Goal: Task Accomplishment & Management: Use online tool/utility

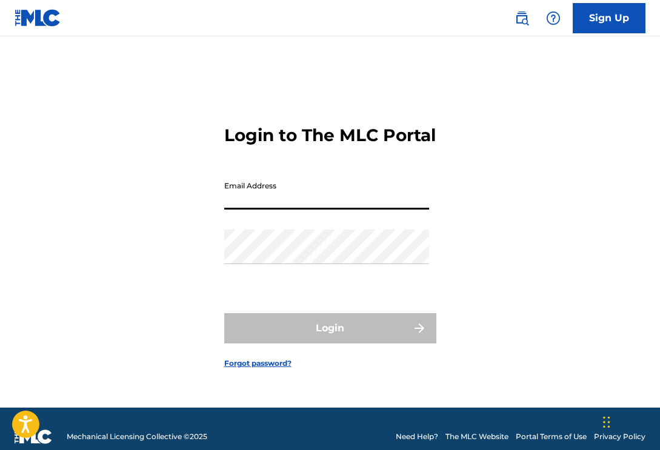
type input "[EMAIL_ADDRESS][DOMAIN_NAME]"
click at [330, 339] on button "Login" at bounding box center [330, 328] width 212 height 30
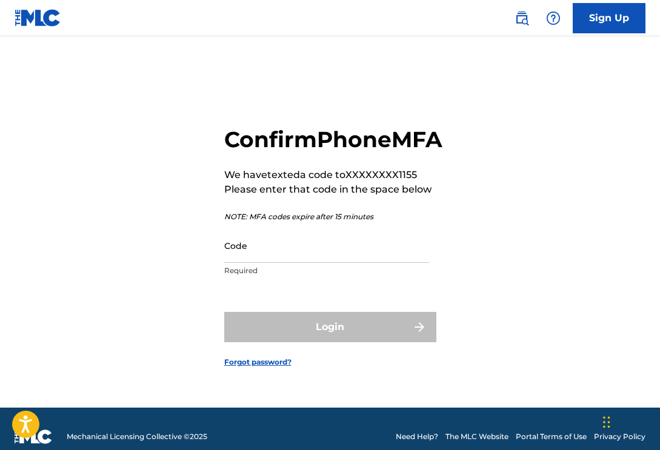
click at [357, 263] on input "Code" at bounding box center [326, 245] width 205 height 35
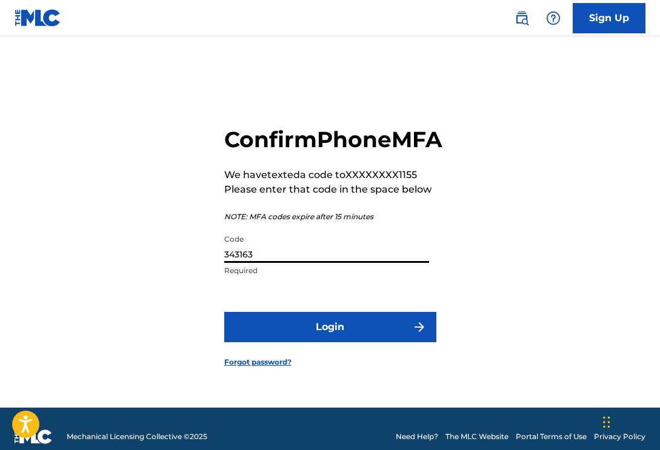
type input "343163"
click at [370, 342] on button "Login" at bounding box center [330, 327] width 212 height 30
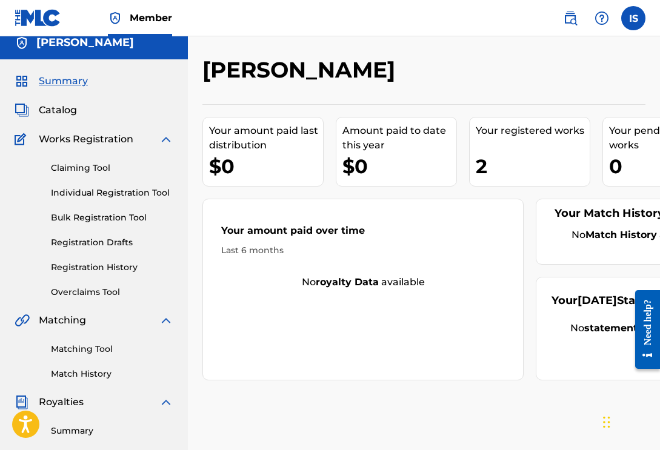
scroll to position [15, 0]
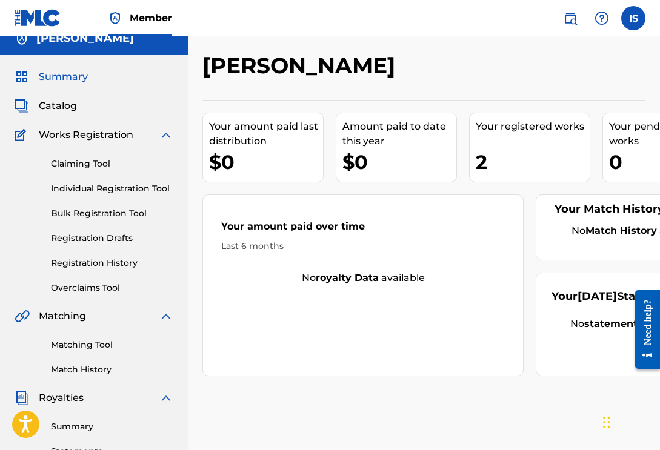
click at [96, 291] on link "Overclaims Tool" at bounding box center [112, 288] width 122 height 13
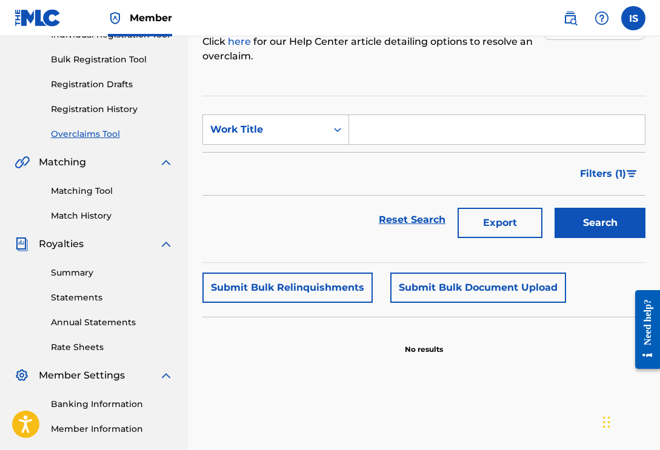
scroll to position [163, 0]
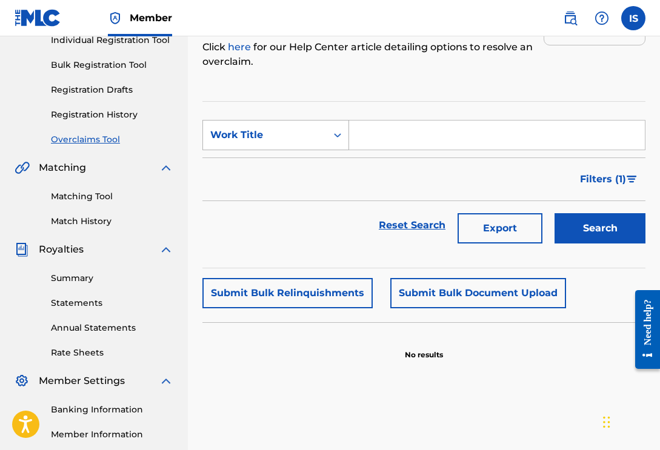
click at [317, 133] on div "Work Title" at bounding box center [264, 135] width 109 height 15
click at [408, 161] on div "Filters ( 1 )" at bounding box center [423, 180] width 443 height 44
click at [326, 299] on button "Submit Bulk Relinquishments" at bounding box center [287, 293] width 170 height 30
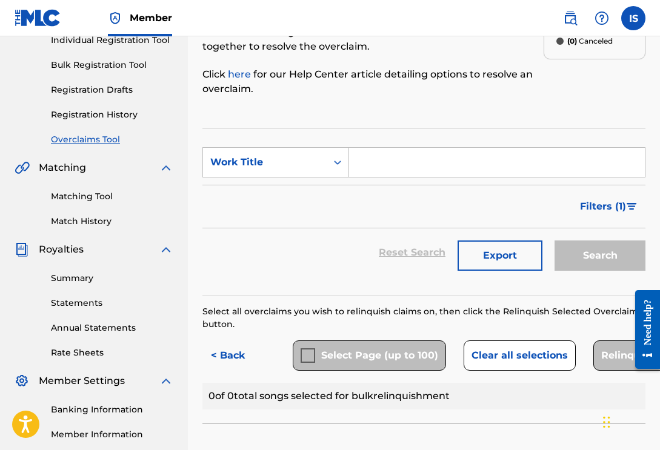
click at [123, 114] on link "Registration History" at bounding box center [112, 114] width 122 height 13
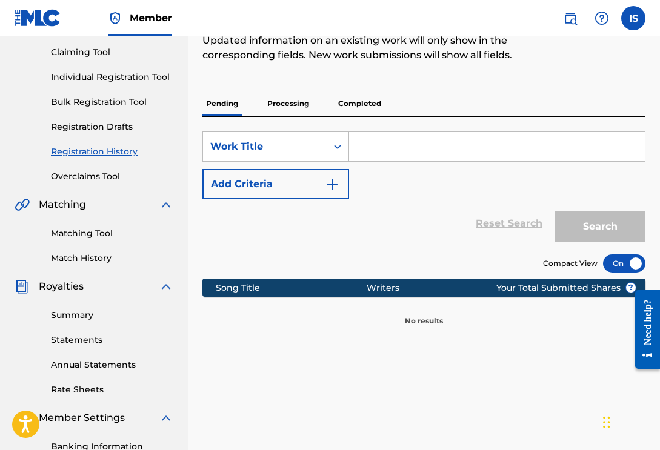
scroll to position [133, 0]
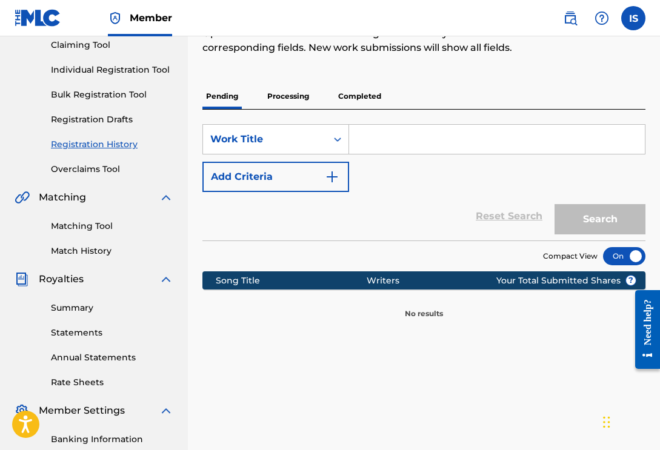
click at [276, 93] on p "Processing" at bounding box center [288, 96] width 49 height 25
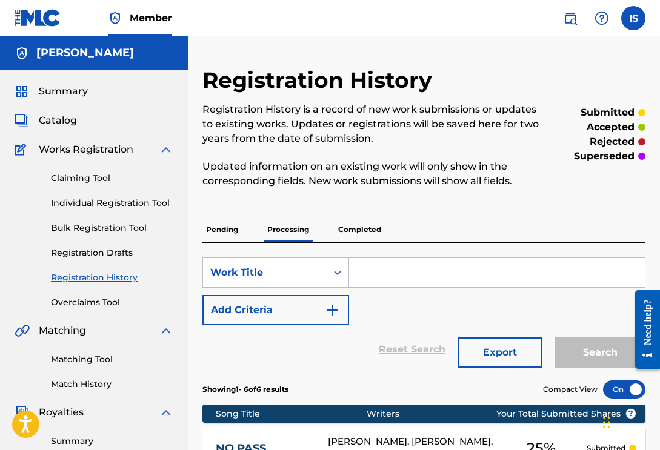
click at [376, 230] on p "Completed" at bounding box center [359, 229] width 50 height 25
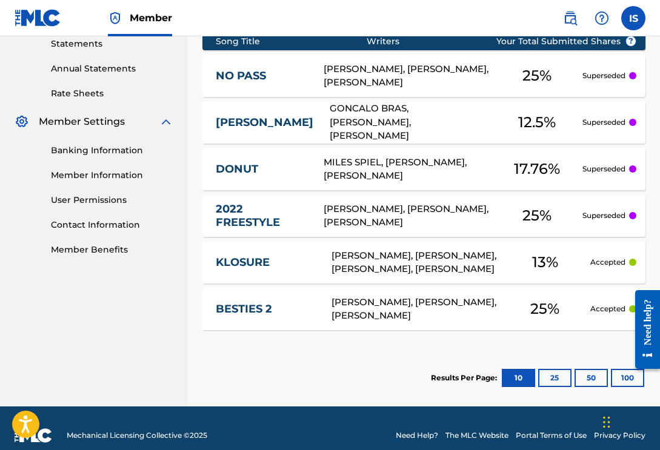
scroll to position [426, 0]
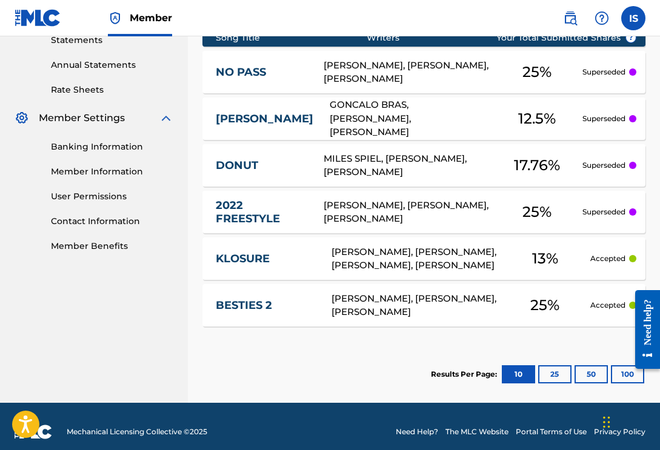
click at [427, 301] on div "[PERSON_NAME], [PERSON_NAME], [PERSON_NAME]" at bounding box center [415, 305] width 168 height 27
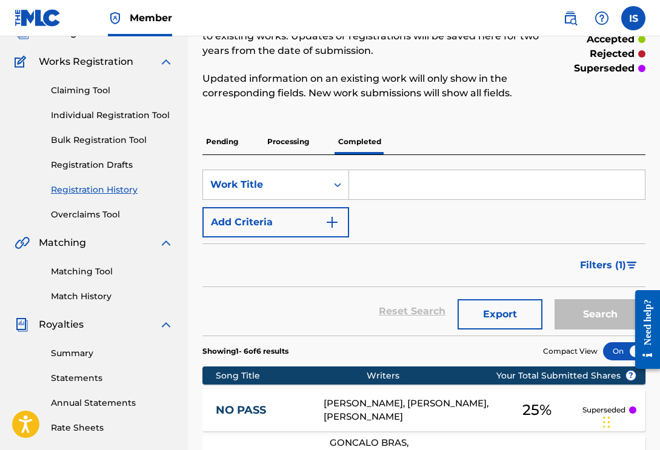
scroll to position [82, 0]
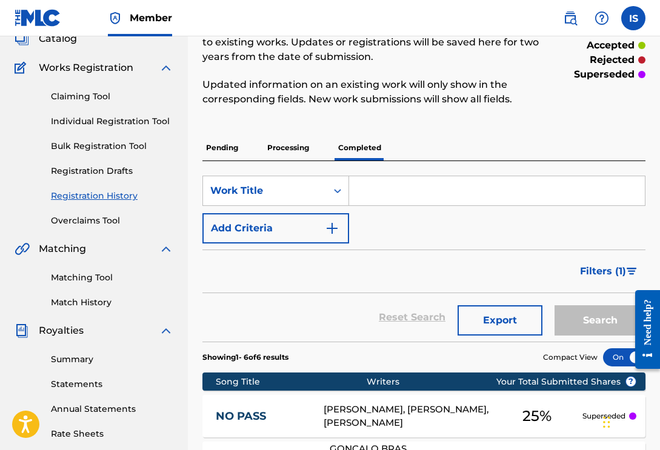
click at [297, 148] on p "Processing" at bounding box center [288, 147] width 49 height 25
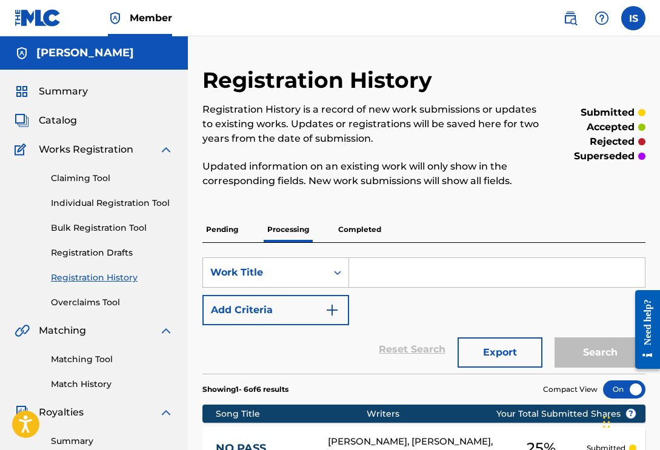
click at [376, 231] on p "Completed" at bounding box center [359, 229] width 50 height 25
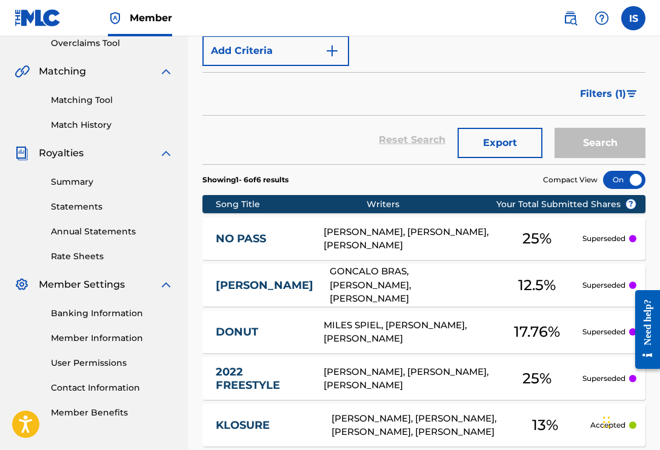
scroll to position [261, 0]
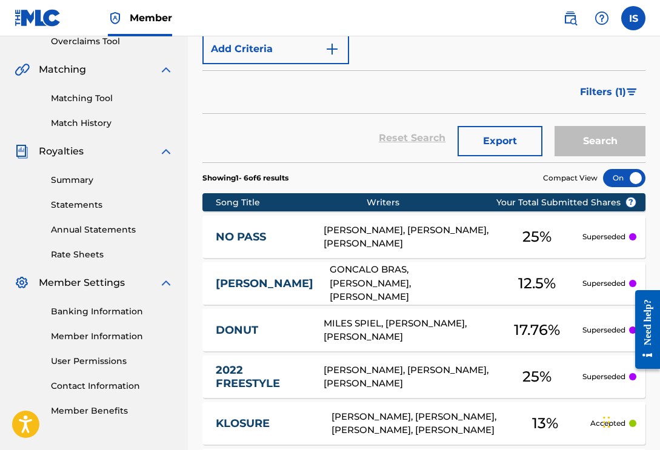
click at [623, 238] on p "Superseded" at bounding box center [603, 236] width 43 height 11
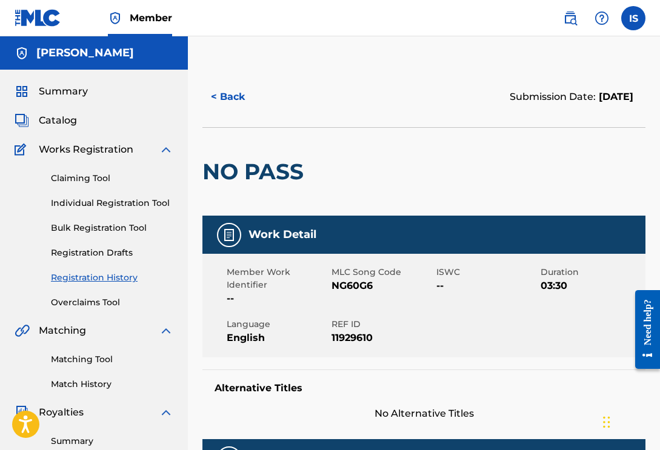
click at [155, 124] on div "Catalog" at bounding box center [94, 120] width 159 height 15
click at [61, 93] on span "Summary" at bounding box center [63, 91] width 49 height 15
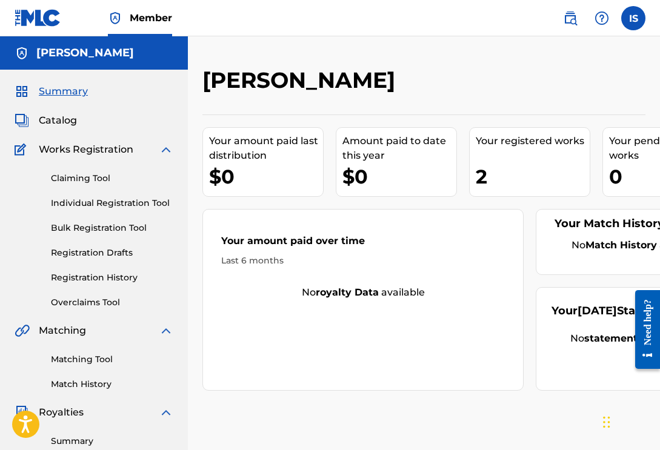
click at [30, 113] on div "Summary Catalog Works Registration Claiming Tool Individual Registration Tool B…" at bounding box center [94, 381] width 188 height 623
click at [45, 122] on span "Catalog" at bounding box center [58, 120] width 38 height 15
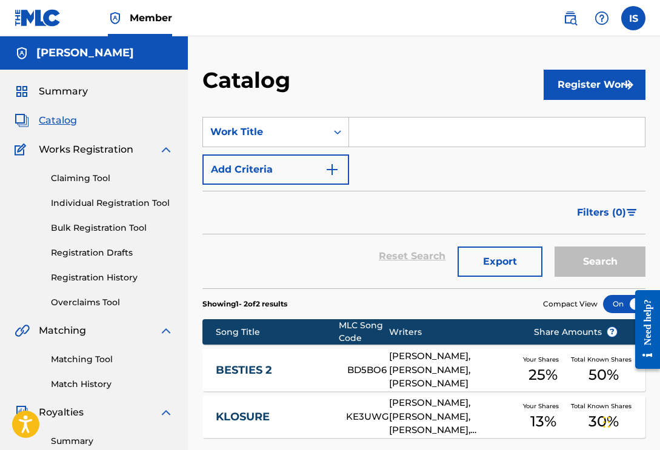
click at [99, 181] on link "Claiming Tool" at bounding box center [112, 178] width 122 height 13
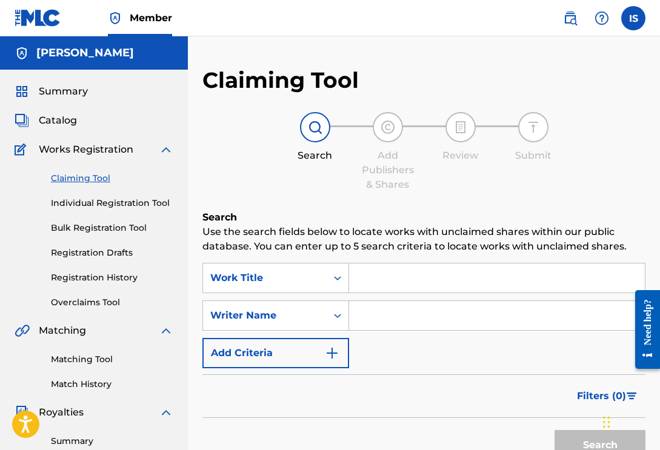
click at [402, 281] on input "Search Form" at bounding box center [497, 278] width 296 height 29
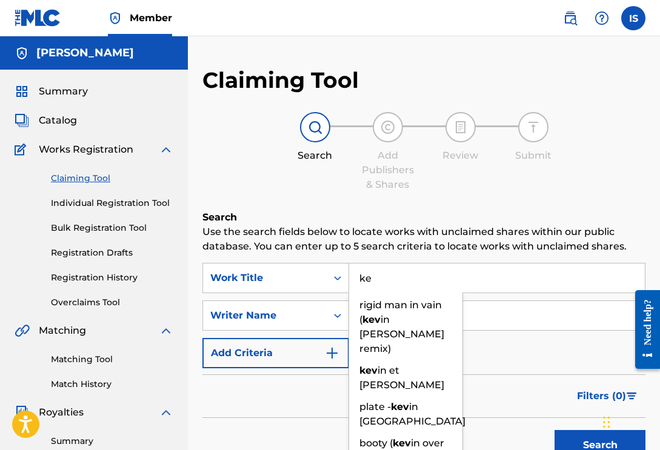
type input "k"
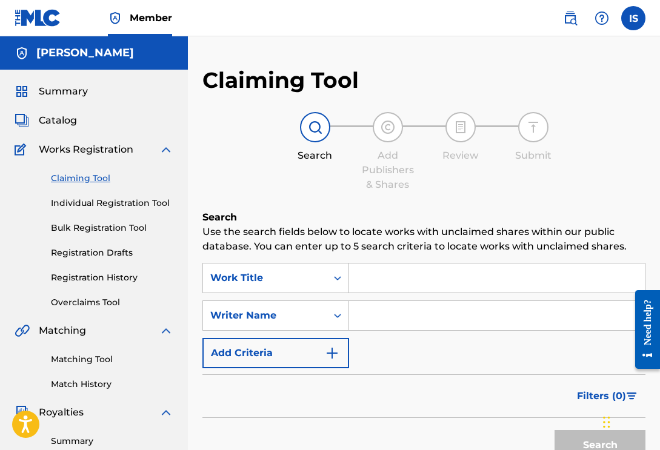
click at [411, 313] on input "Search Form" at bounding box center [497, 315] width 296 height 29
type input "j"
type input "[PERSON_NAME]"
click at [444, 278] on input "Search Form" at bounding box center [497, 278] width 296 height 29
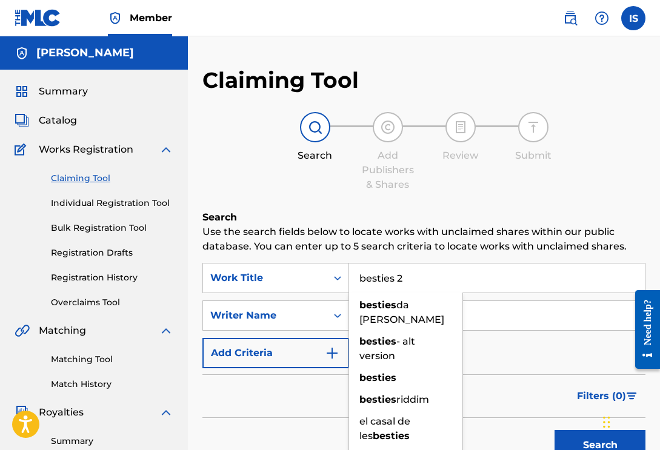
click at [600, 445] on button "Search" at bounding box center [599, 445] width 91 height 30
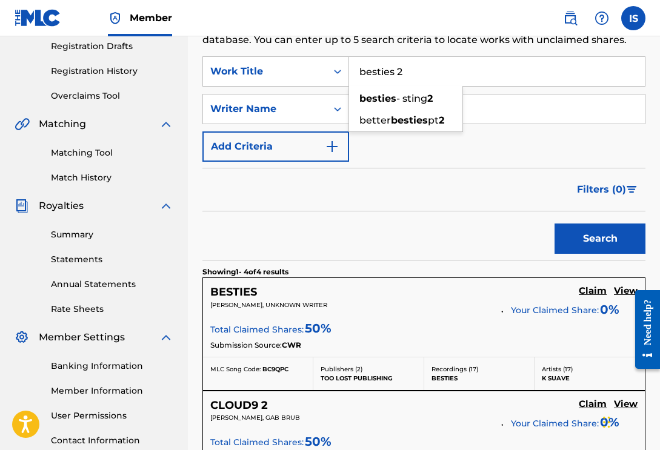
scroll to position [186, 0]
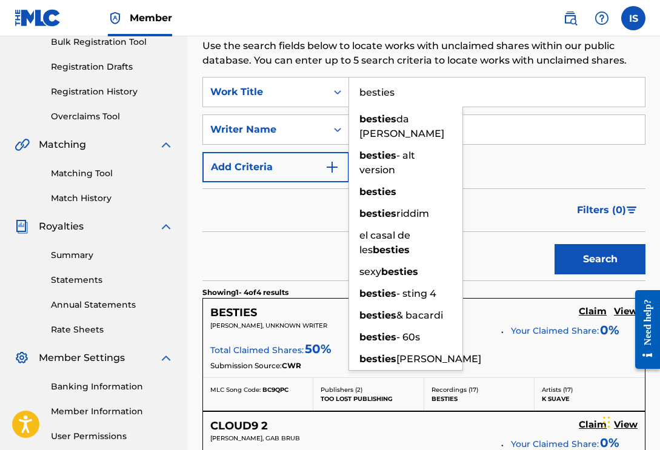
type input "besties"
click at [600, 259] on button "Search" at bounding box center [599, 259] width 91 height 30
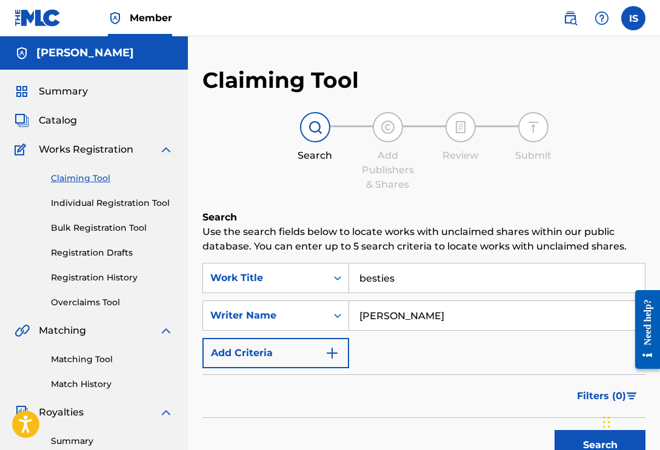
scroll to position [0, 0]
click at [324, 315] on div "Writer Name" at bounding box center [275, 316] width 147 height 30
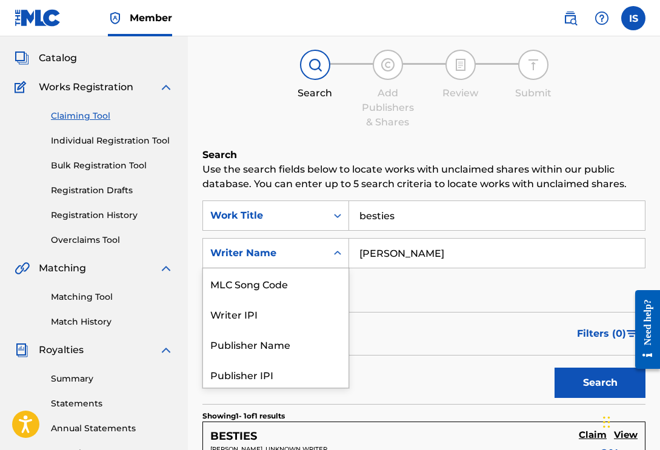
scroll to position [63, 0]
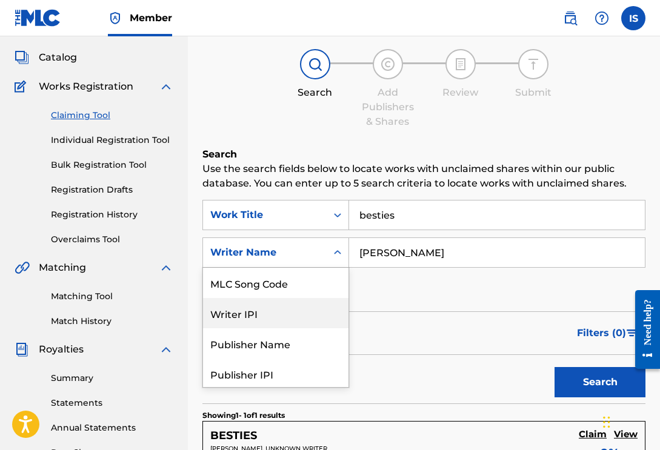
click at [407, 302] on div "SearchWithCriteriacda31679-50fb-4495-81dd-d625777b9853 Work Title besties Searc…" at bounding box center [423, 252] width 443 height 105
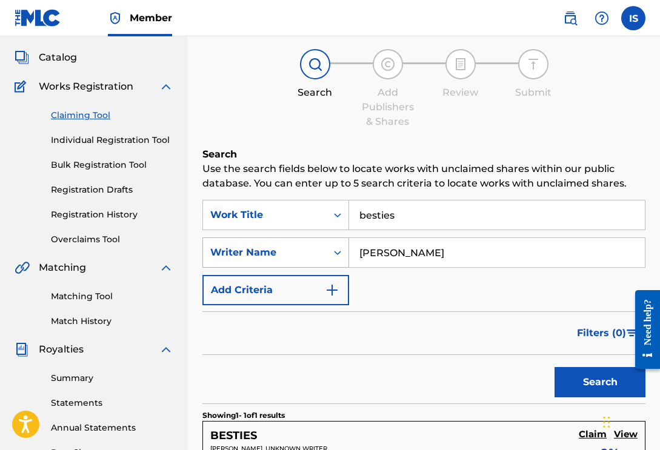
drag, startPoint x: 440, startPoint y: 259, endPoint x: 234, endPoint y: 239, distance: 207.0
click at [234, 239] on div "SearchWithCriteriaa1f8c1a1-f6fa-46ef-862e-b853b27ce647 Writer Name [PERSON_NAME]" at bounding box center [423, 253] width 443 height 30
type input "k suave"
click at [600, 382] on button "Search" at bounding box center [599, 382] width 91 height 30
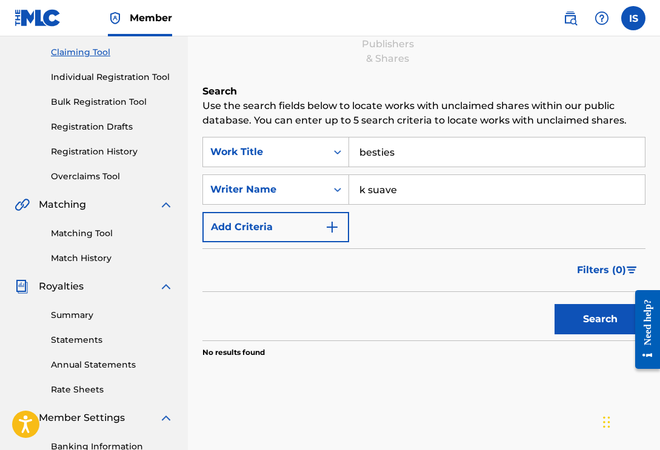
scroll to position [139, 0]
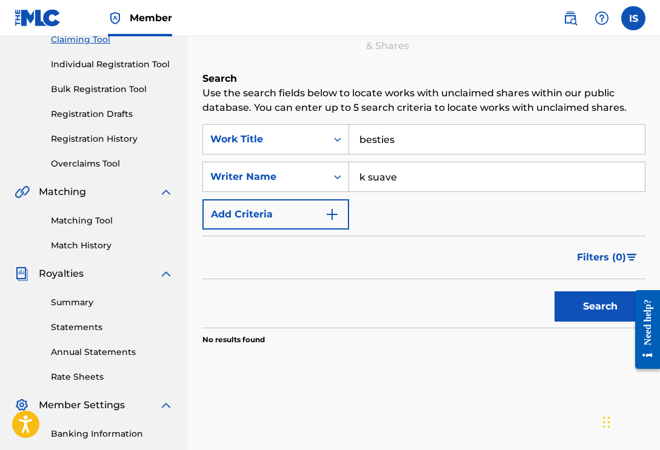
drag, startPoint x: 414, startPoint y: 141, endPoint x: 263, endPoint y: 116, distance: 152.9
click at [263, 116] on div "Search Use the search fields below to locate works with unclaimed shares within…" at bounding box center [423, 238] width 443 height 334
click at [600, 307] on button "Search" at bounding box center [599, 306] width 91 height 30
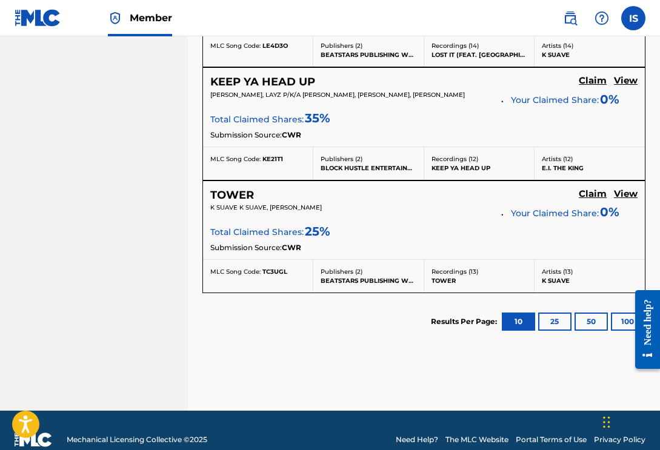
scroll to position [869, 0]
click at [625, 318] on button "100" at bounding box center [627, 322] width 33 height 18
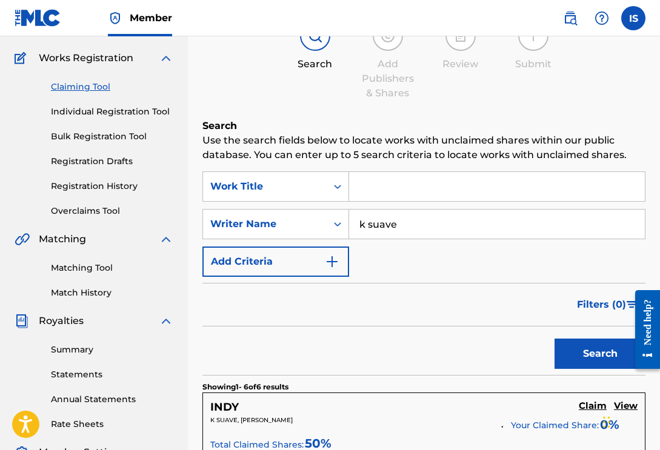
scroll to position [83, 0]
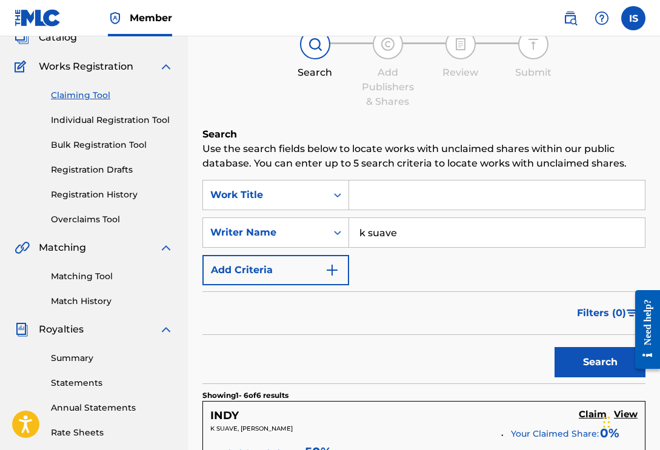
drag, startPoint x: 408, startPoint y: 232, endPoint x: 362, endPoint y: 230, distance: 45.5
click at [362, 230] on input "k suave" at bounding box center [497, 232] width 296 height 29
type input "[PERSON_NAME]"
click at [600, 362] on button "Search" at bounding box center [599, 362] width 91 height 30
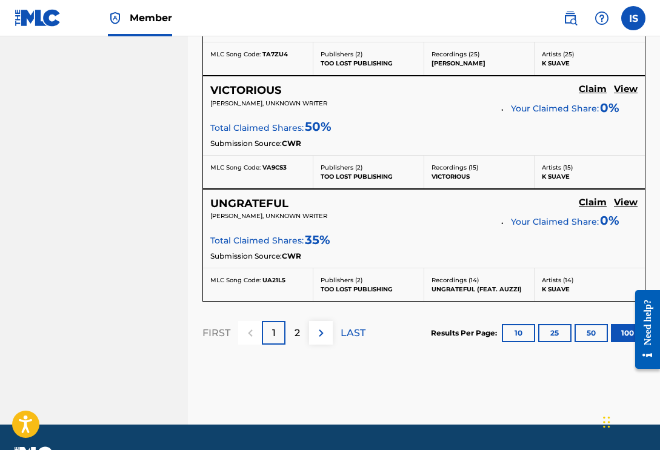
scroll to position [11485, 0]
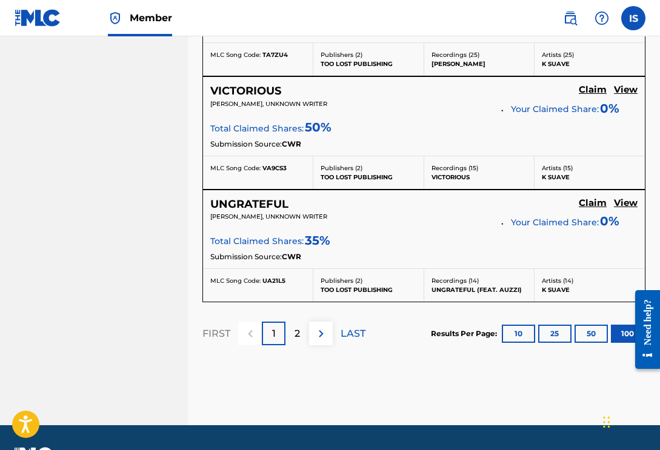
click at [305, 322] on div "2" at bounding box center [297, 334] width 24 height 24
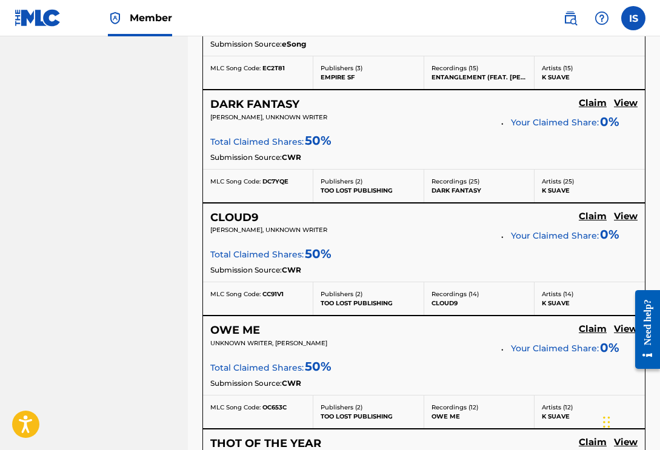
scroll to position [0, 0]
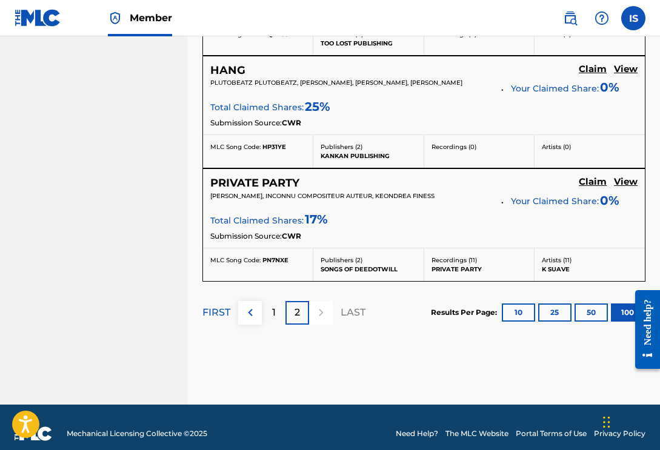
click at [278, 301] on div "1" at bounding box center [274, 313] width 24 height 24
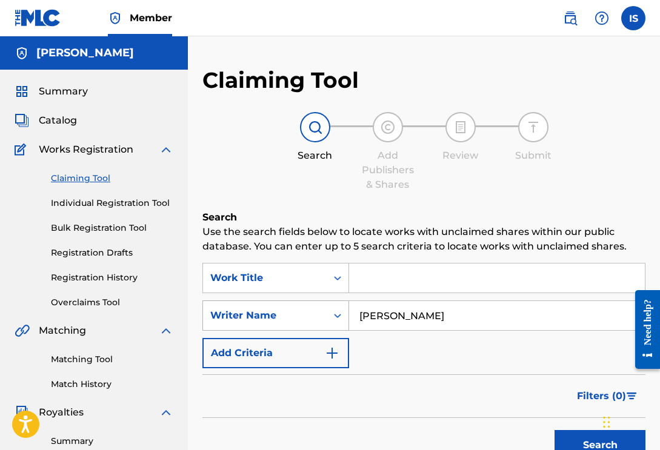
scroll to position [-1, 0]
click at [423, 319] on input "[PERSON_NAME]" at bounding box center [497, 315] width 296 height 29
click at [115, 274] on link "Registration History" at bounding box center [112, 277] width 122 height 13
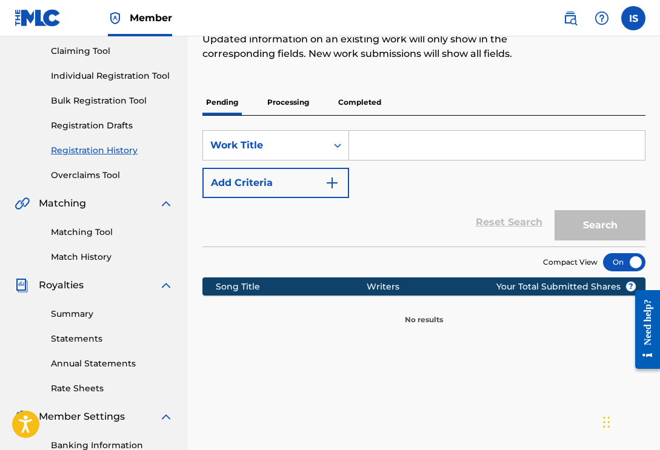
scroll to position [174, 0]
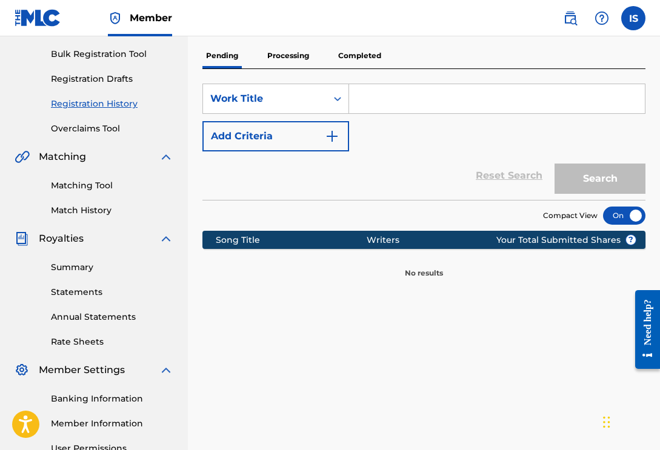
click at [282, 61] on p "Processing" at bounding box center [288, 55] width 49 height 25
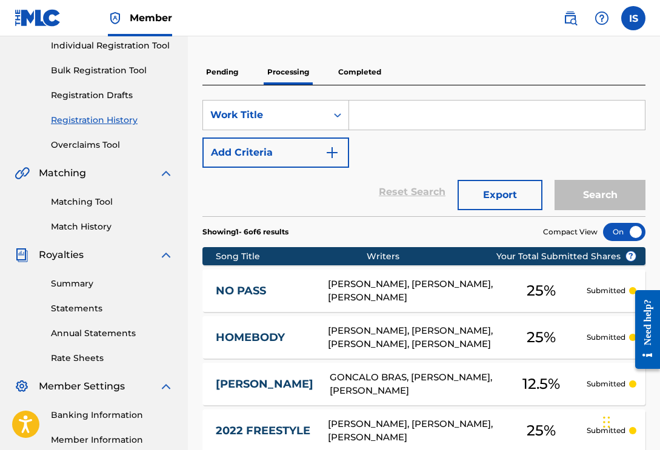
scroll to position [13, 0]
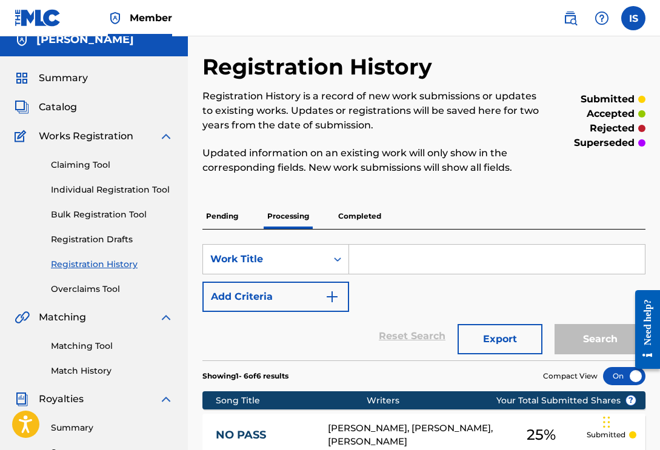
click at [104, 144] on div "Claiming Tool Individual Registration Tool Bulk Registration Tool Registration …" at bounding box center [94, 220] width 159 height 152
click at [104, 165] on link "Claiming Tool" at bounding box center [112, 165] width 122 height 13
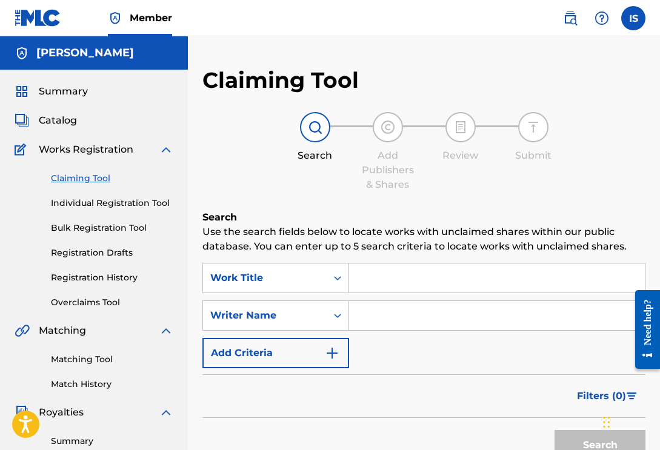
click at [383, 316] on input "Search Form" at bounding box center [497, 315] width 296 height 29
type input "Buddah bands"
click at [600, 445] on button "Search" at bounding box center [599, 445] width 91 height 30
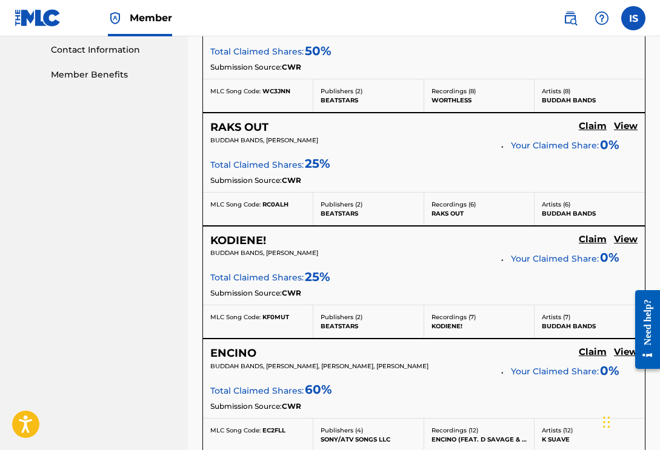
scroll to position [599, 0]
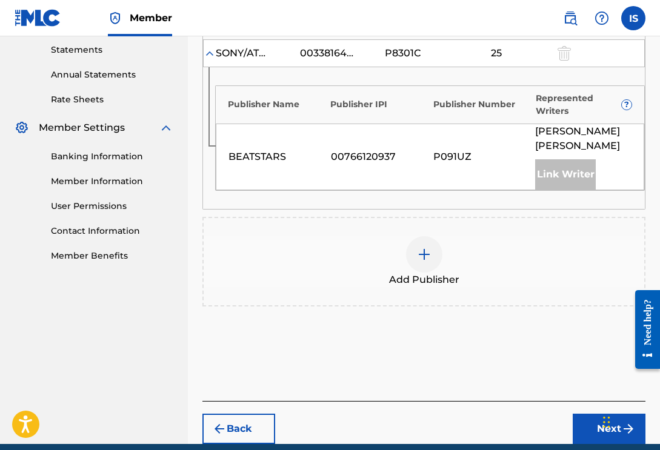
scroll to position [394, 0]
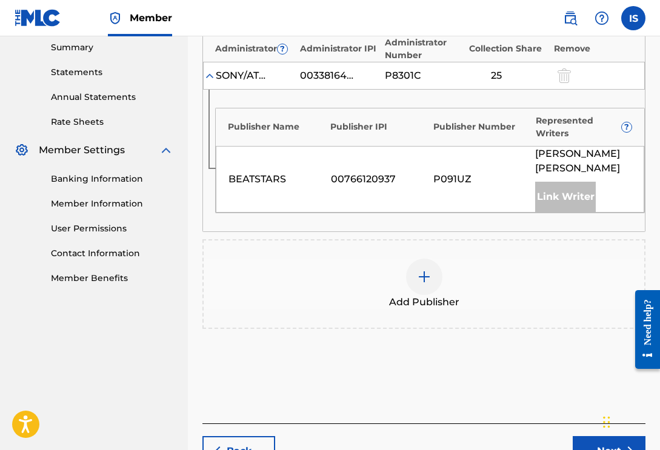
click at [421, 271] on div at bounding box center [424, 277] width 36 height 36
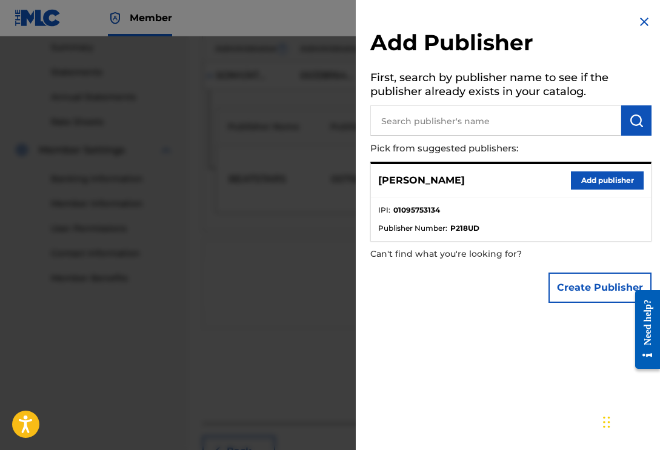
click at [585, 185] on button "Add publisher" at bounding box center [607, 180] width 73 height 18
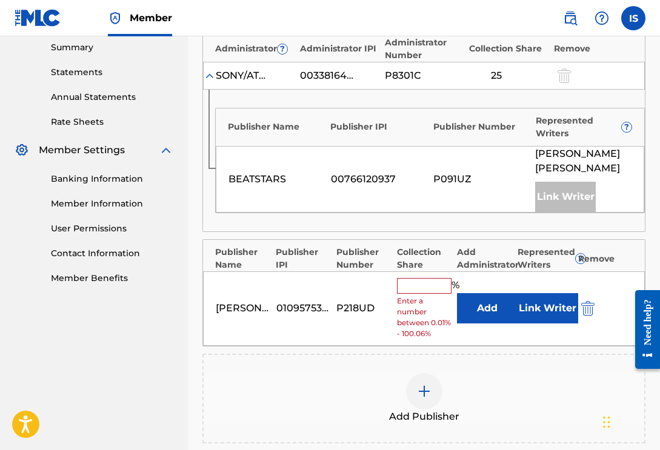
click at [430, 278] on input "text" at bounding box center [424, 286] width 55 height 16
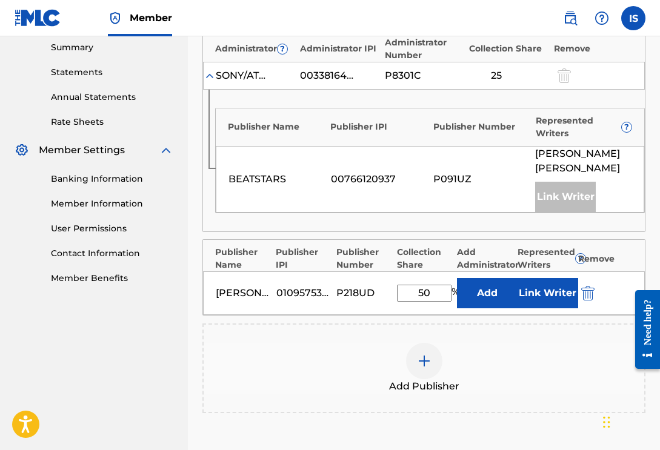
type input "50"
click at [578, 356] on div "Add Publisher" at bounding box center [424, 368] width 440 height 51
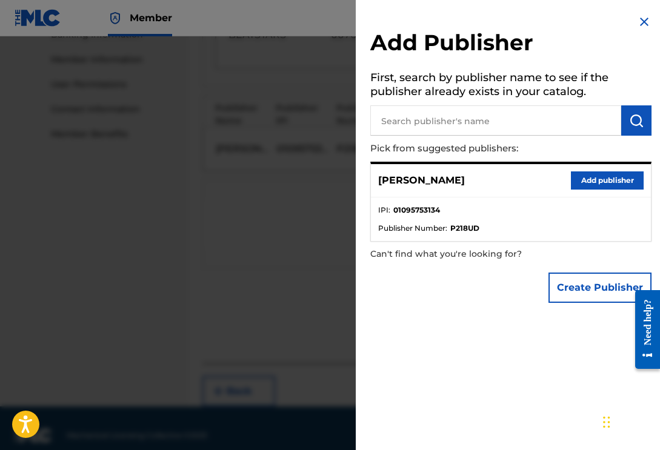
scroll to position [537, 0]
click at [278, 213] on div at bounding box center [330, 261] width 660 height 450
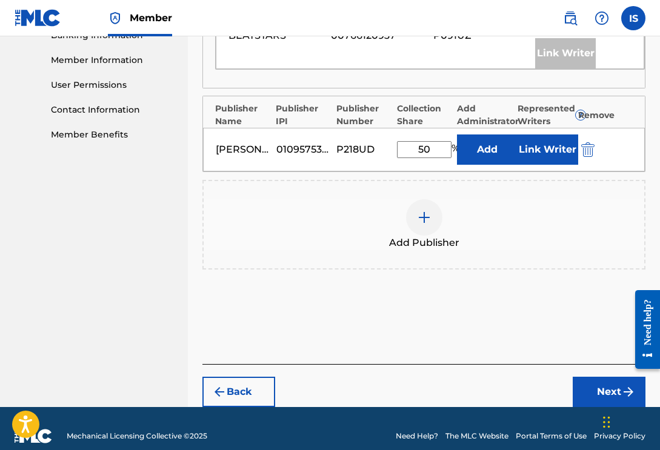
click at [600, 377] on button "Next" at bounding box center [609, 392] width 73 height 30
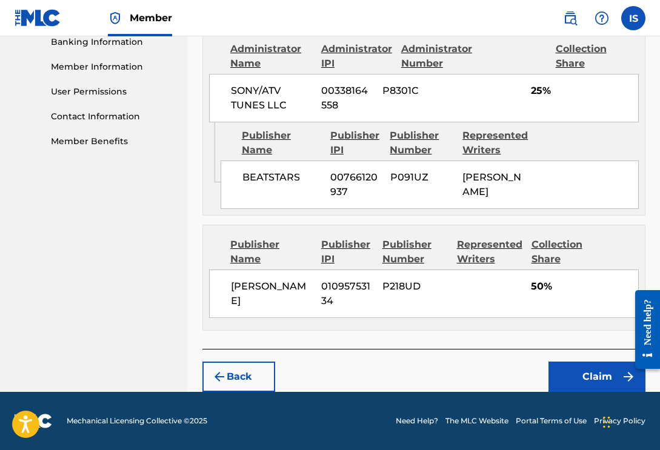
scroll to position [528, 0]
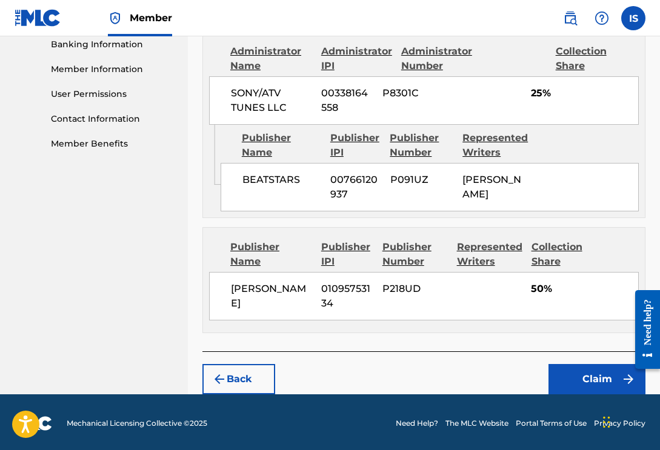
click at [594, 381] on button "Claim" at bounding box center [596, 379] width 97 height 30
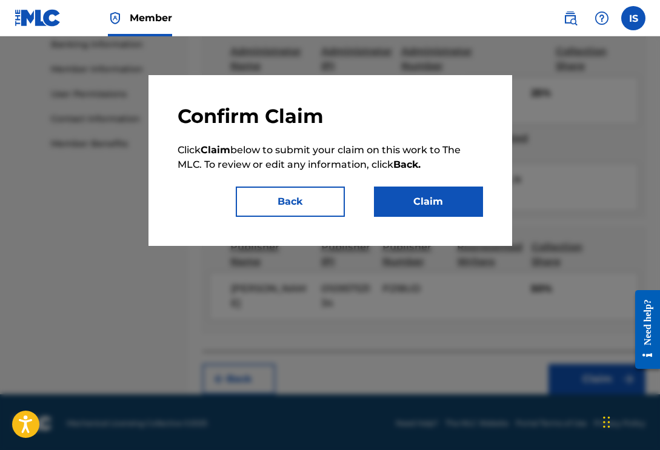
click at [441, 210] on button "Claim" at bounding box center [428, 202] width 109 height 30
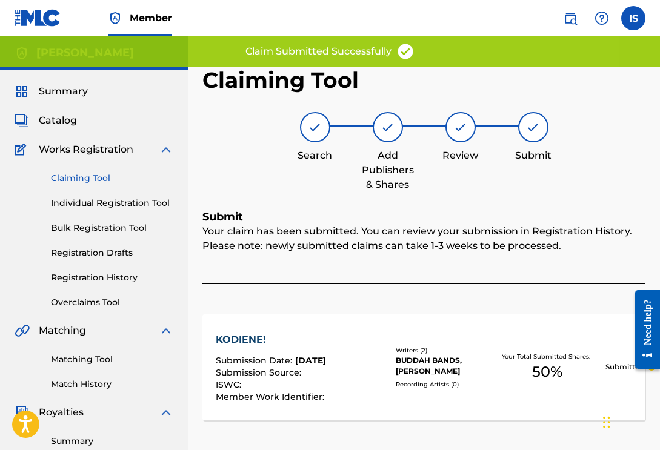
scroll to position [0, 0]
click at [94, 176] on link "Claiming Tool" at bounding box center [112, 178] width 122 height 13
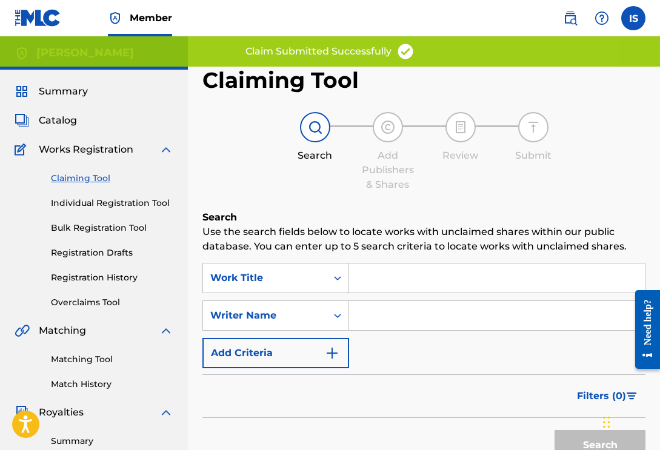
click at [382, 276] on input "Search Form" at bounding box center [497, 278] width 296 height 29
click at [381, 321] on input "Search Form" at bounding box center [497, 315] width 296 height 29
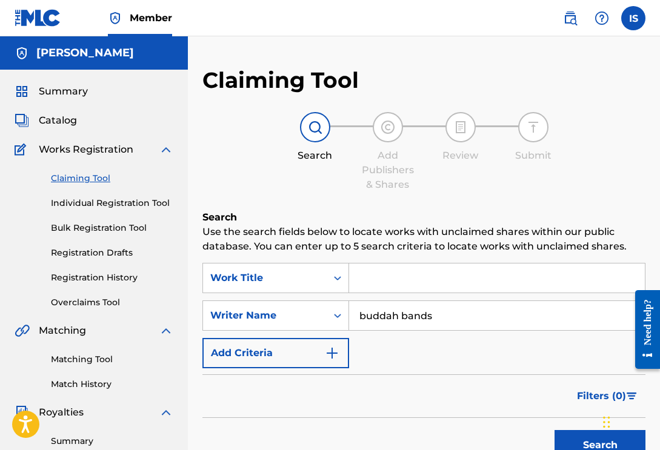
type input "buddah bands"
click at [600, 445] on button "Search" at bounding box center [599, 445] width 91 height 30
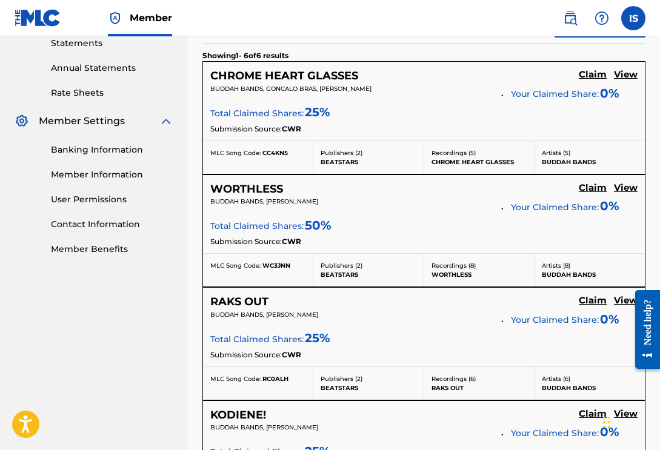
scroll to position [433, 0]
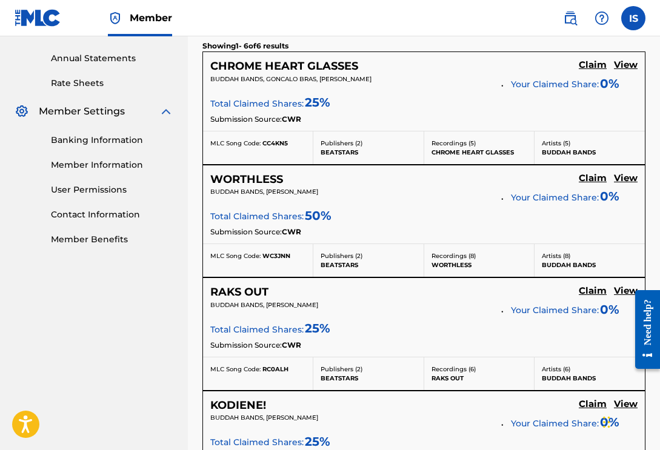
click at [590, 68] on h5 "Claim" at bounding box center [593, 65] width 28 height 12
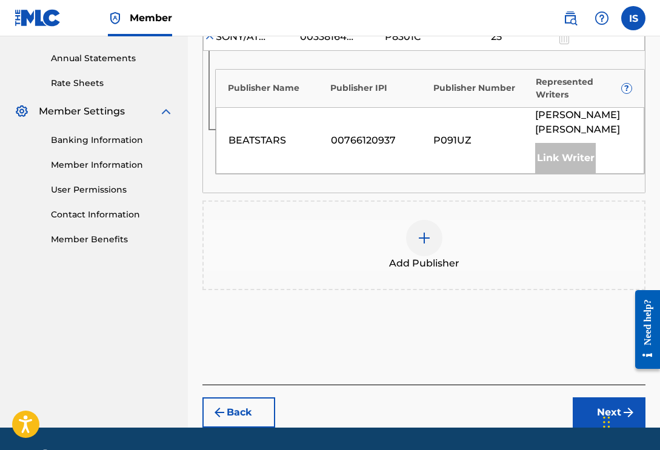
click at [432, 228] on div at bounding box center [424, 238] width 36 height 36
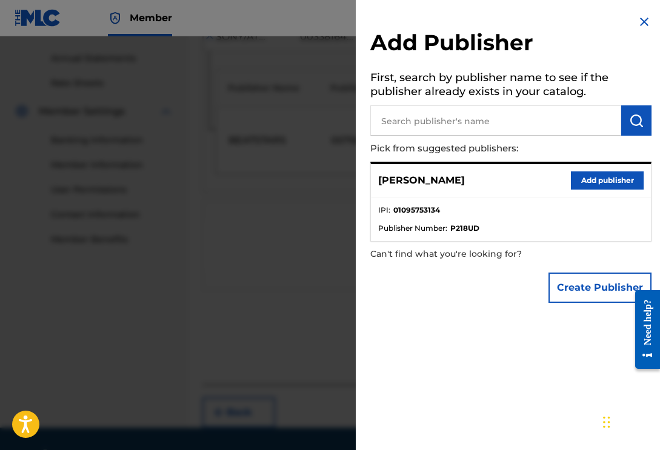
click at [579, 181] on button "Add publisher" at bounding box center [607, 180] width 73 height 18
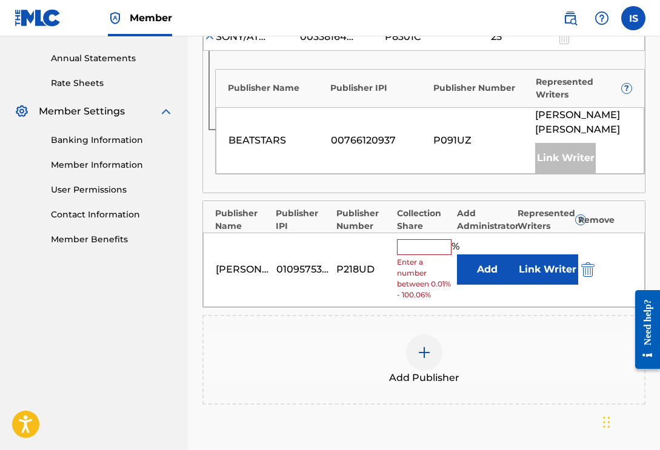
click at [436, 239] on input "text" at bounding box center [424, 247] width 55 height 16
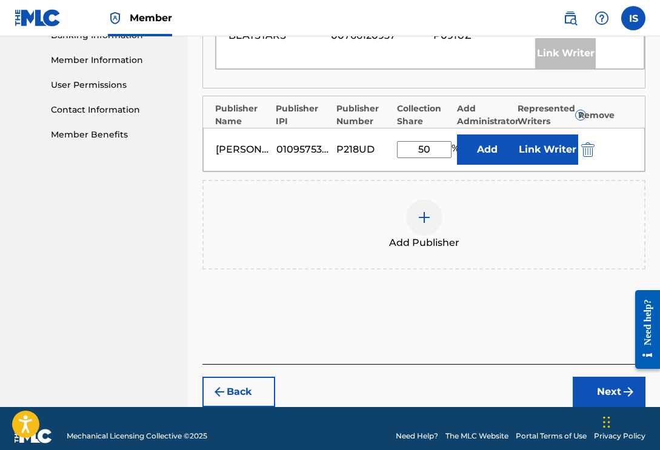
type input "50"
click at [614, 380] on button "Next" at bounding box center [609, 392] width 73 height 30
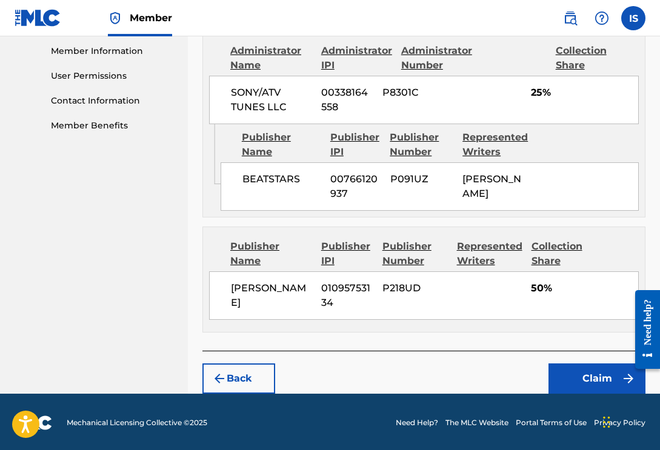
scroll to position [546, 0]
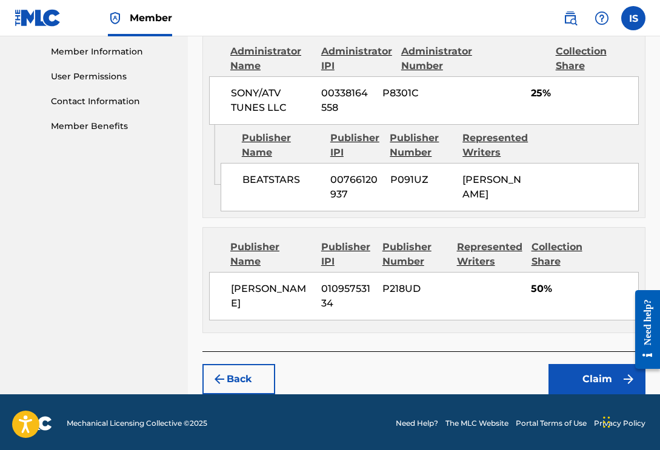
click at [594, 376] on button "Claim" at bounding box center [596, 379] width 97 height 30
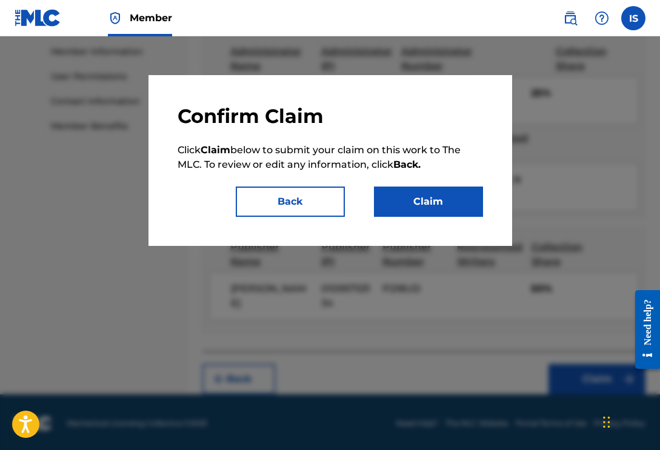
click at [436, 204] on button "Claim" at bounding box center [428, 202] width 109 height 30
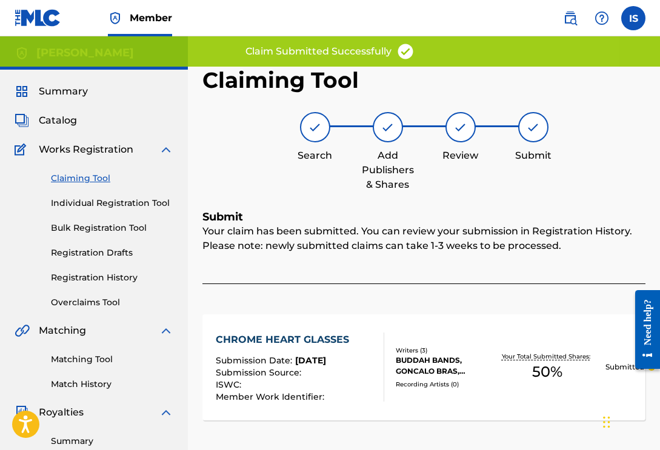
scroll to position [0, 0]
click at [98, 173] on link "Claiming Tool" at bounding box center [112, 178] width 122 height 13
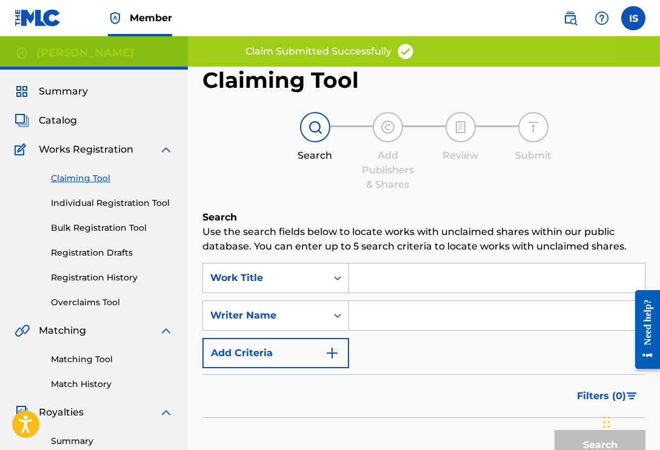
click at [385, 319] on input "Search Form" at bounding box center [497, 315] width 296 height 29
click at [385, 284] on input "Search Form" at bounding box center [497, 278] width 296 height 29
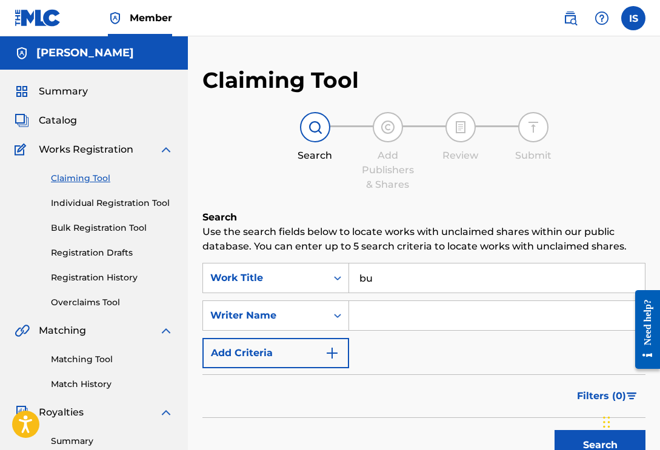
type input "b"
click at [402, 325] on input "Search Form" at bounding box center [497, 315] width 296 height 29
type input "buddah bands"
click at [600, 445] on button "Search" at bounding box center [599, 445] width 91 height 30
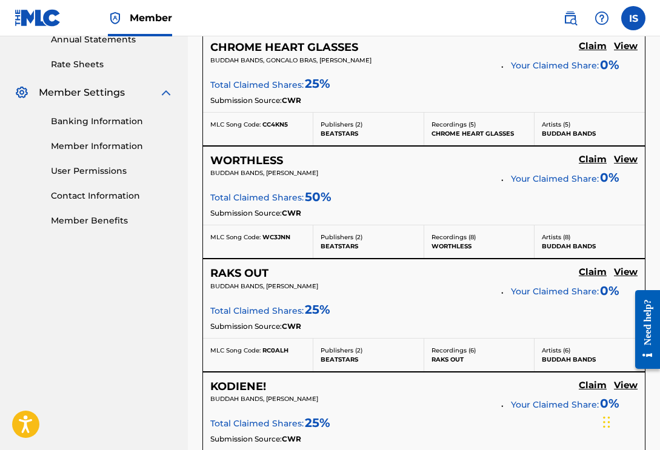
scroll to position [451, 0]
click at [593, 53] on h5 "Claim" at bounding box center [593, 47] width 28 height 12
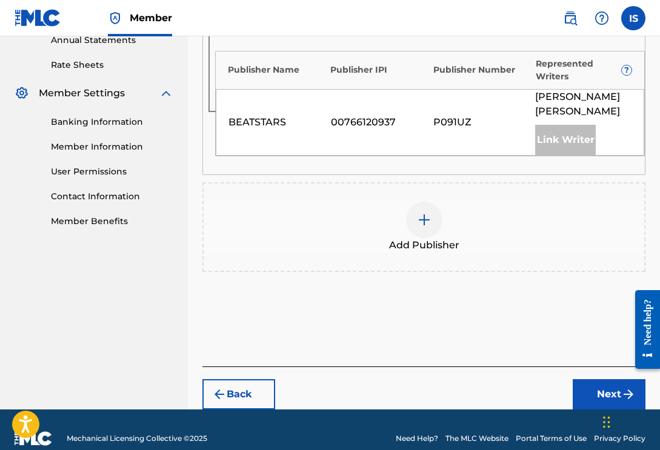
click at [435, 202] on div at bounding box center [424, 220] width 36 height 36
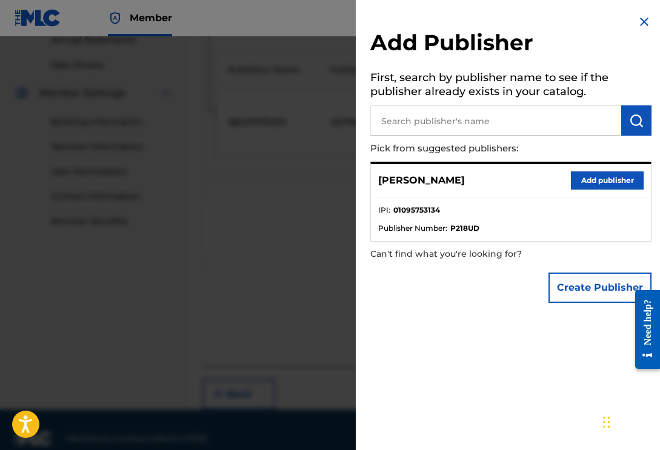
click at [581, 174] on button "Add publisher" at bounding box center [607, 180] width 73 height 18
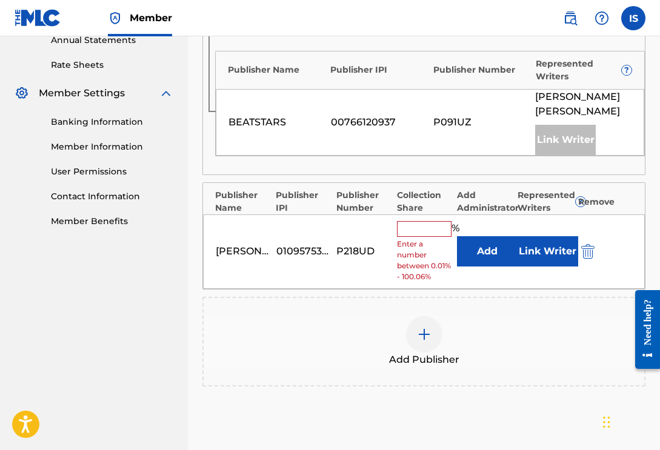
click at [434, 221] on input "text" at bounding box center [424, 229] width 55 height 16
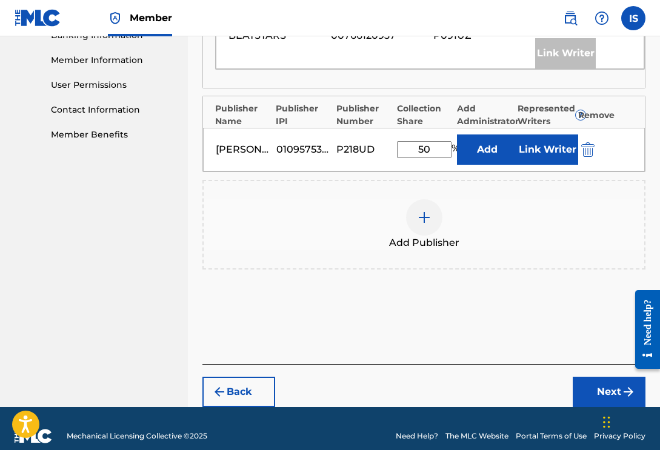
type input "50"
click at [592, 377] on button "Next" at bounding box center [609, 392] width 73 height 30
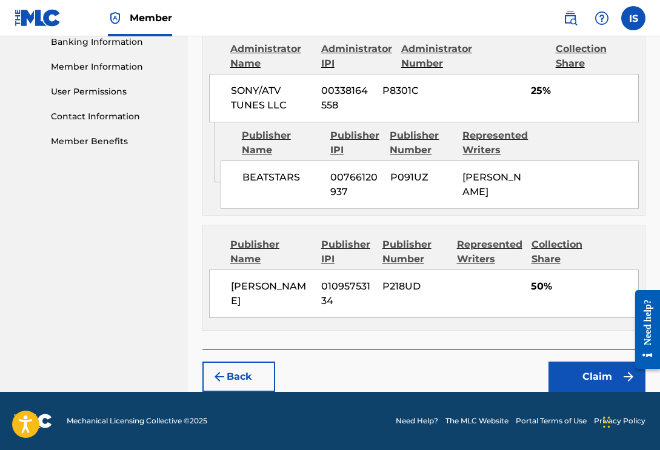
scroll to position [528, 0]
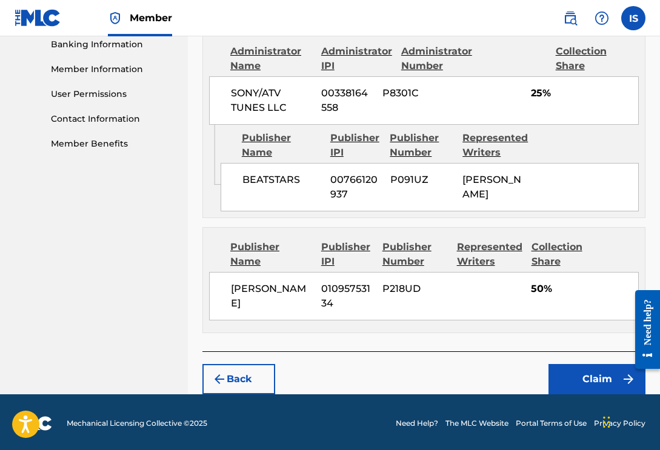
click at [582, 368] on button "Claim" at bounding box center [596, 379] width 97 height 30
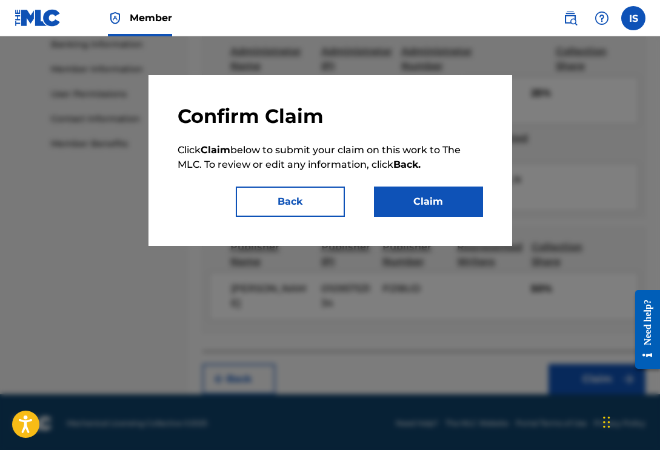
click at [460, 210] on button "Claim" at bounding box center [428, 202] width 109 height 30
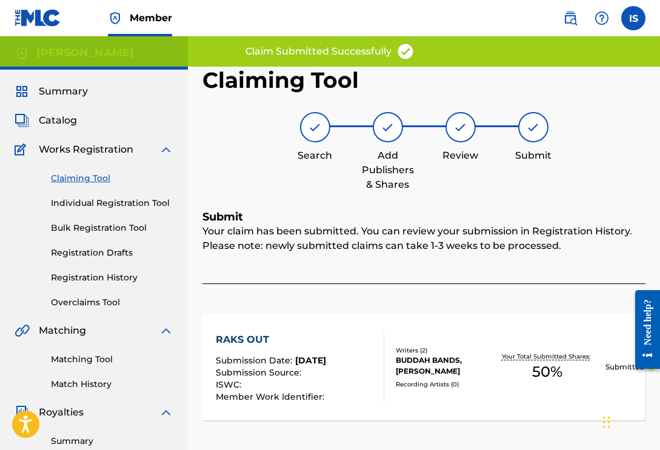
scroll to position [0, 0]
click at [99, 184] on link "Claiming Tool" at bounding box center [112, 178] width 122 height 13
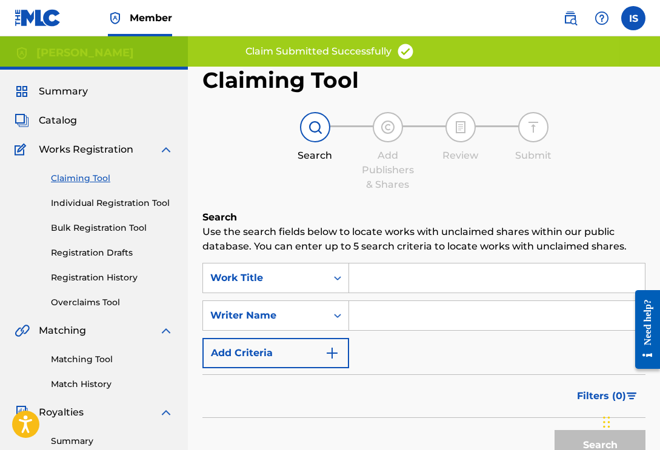
click at [394, 314] on input "Search Form" at bounding box center [497, 315] width 296 height 29
type input "Buddah bands"
click at [600, 445] on button "Search" at bounding box center [599, 445] width 91 height 30
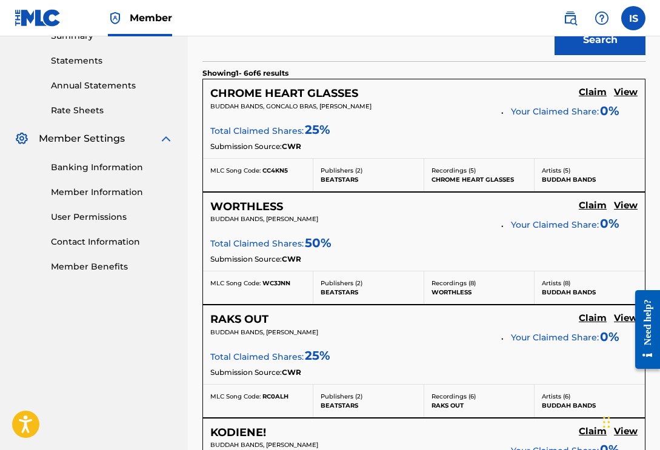
scroll to position [407, 0]
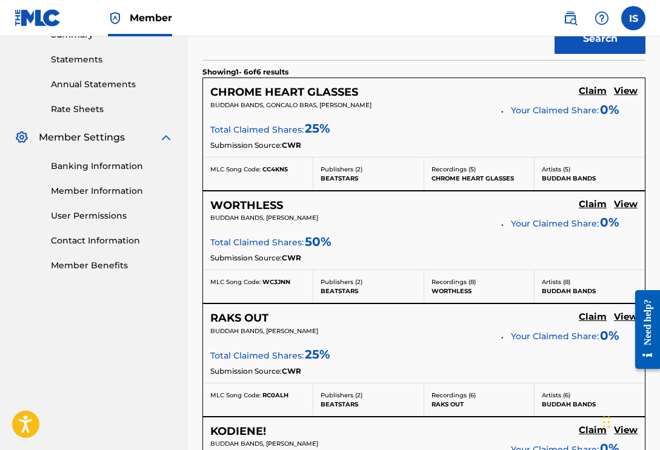
click at [595, 97] on h5 "Claim" at bounding box center [593, 91] width 28 height 12
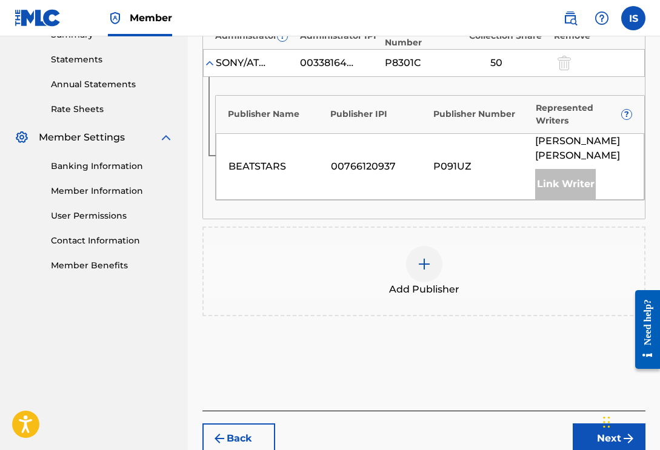
click at [425, 246] on div at bounding box center [424, 264] width 36 height 36
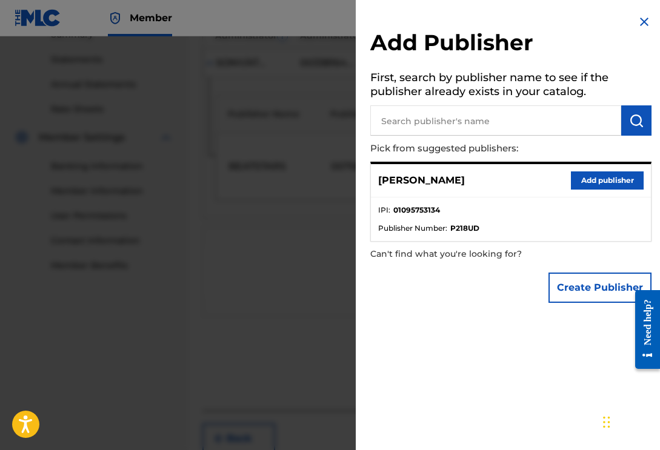
click at [599, 176] on button "Add publisher" at bounding box center [607, 180] width 73 height 18
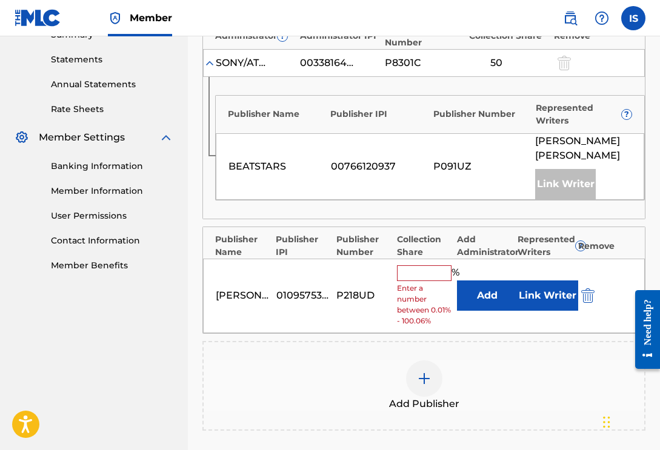
click at [441, 265] on input "text" at bounding box center [424, 273] width 55 height 16
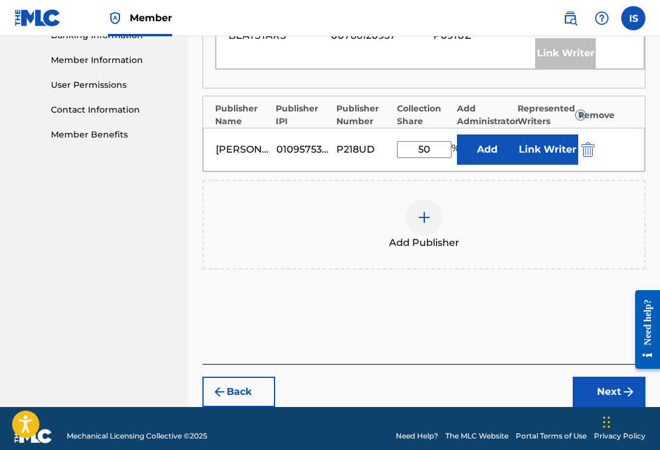
type input "50"
click at [602, 377] on button "Next" at bounding box center [609, 392] width 73 height 30
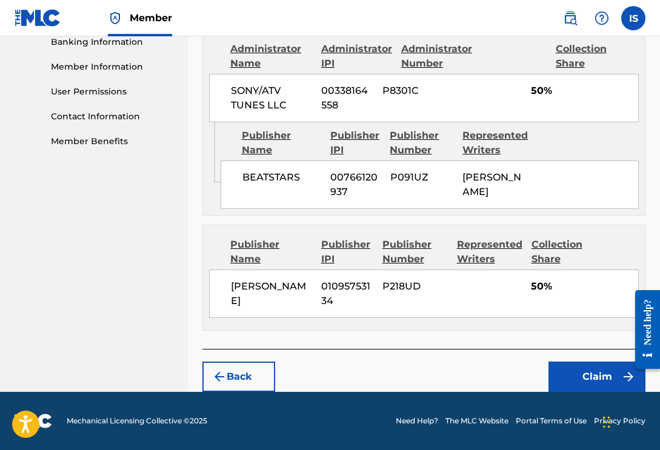
scroll to position [528, 0]
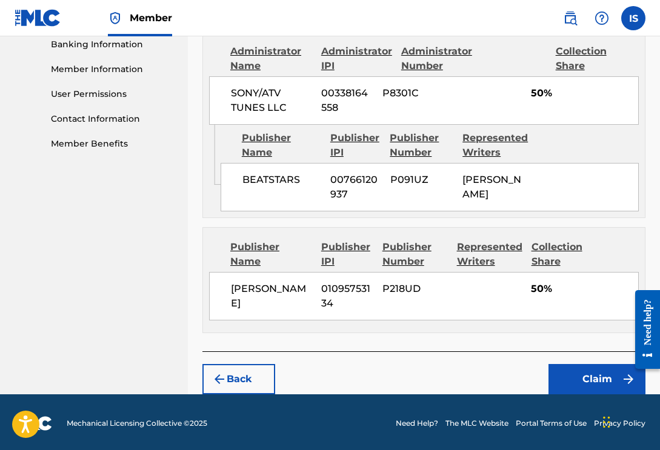
click at [602, 369] on button "Claim" at bounding box center [596, 379] width 97 height 30
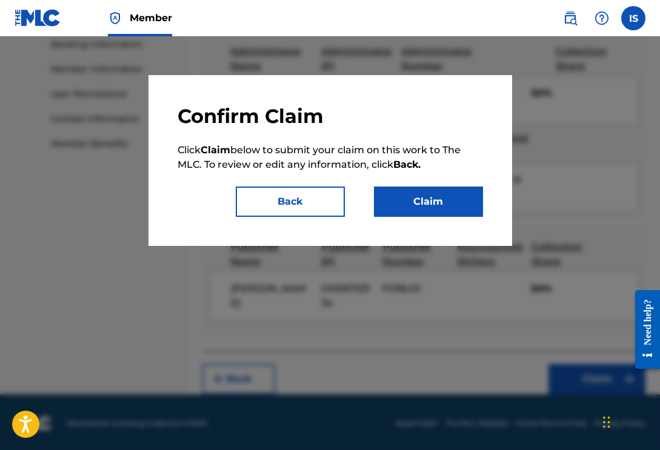
click at [427, 193] on button "Claim" at bounding box center [428, 202] width 109 height 30
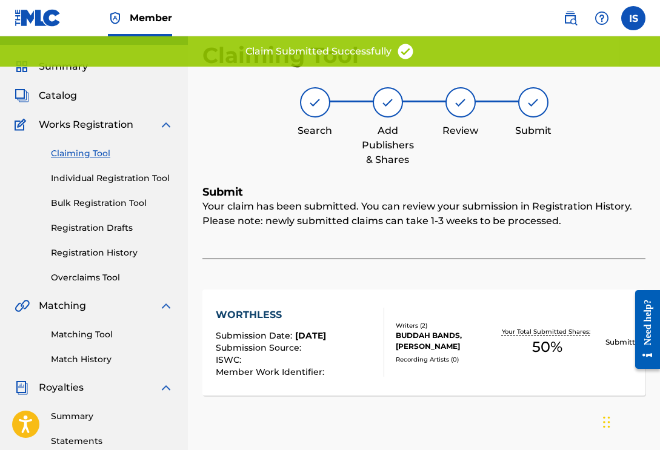
scroll to position [25, 0]
click at [105, 155] on link "Claiming Tool" at bounding box center [112, 153] width 122 height 13
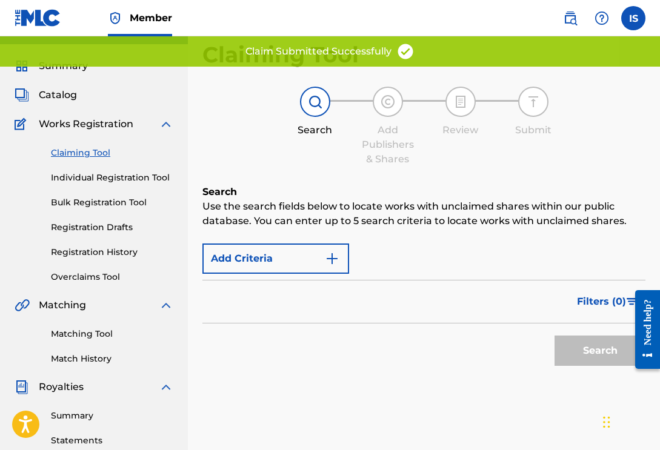
scroll to position [0, 0]
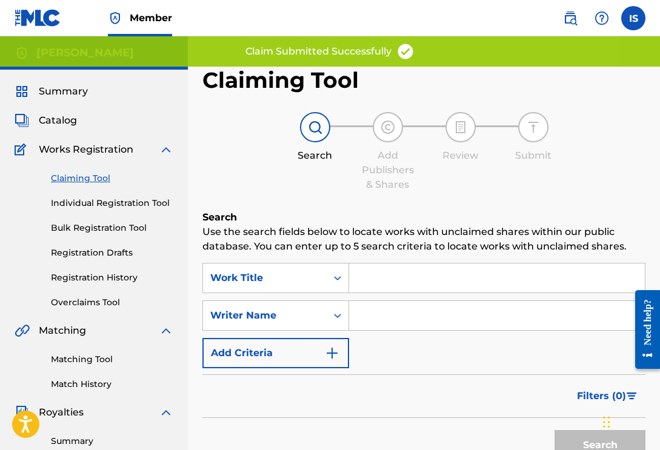
click at [384, 313] on input "Search Form" at bounding box center [497, 315] width 296 height 29
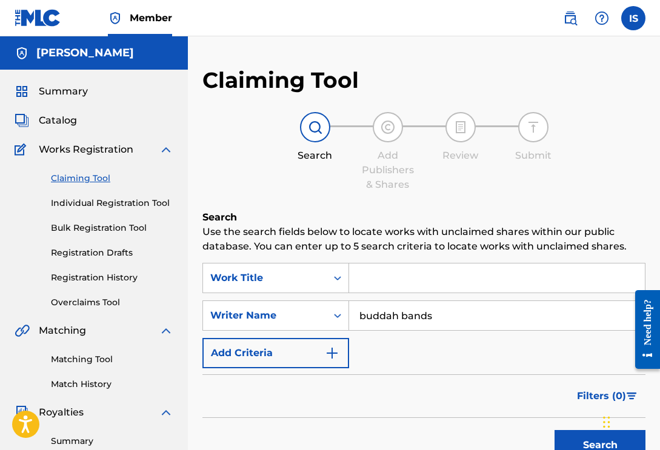
type input "buddah bands"
click at [600, 445] on button "Search" at bounding box center [599, 445] width 91 height 30
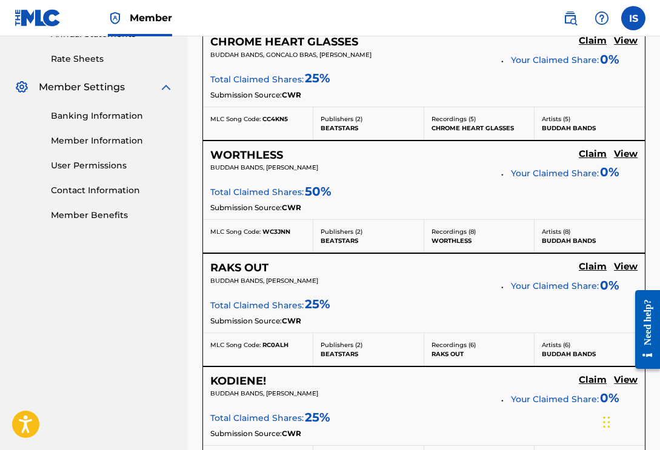
scroll to position [457, 0]
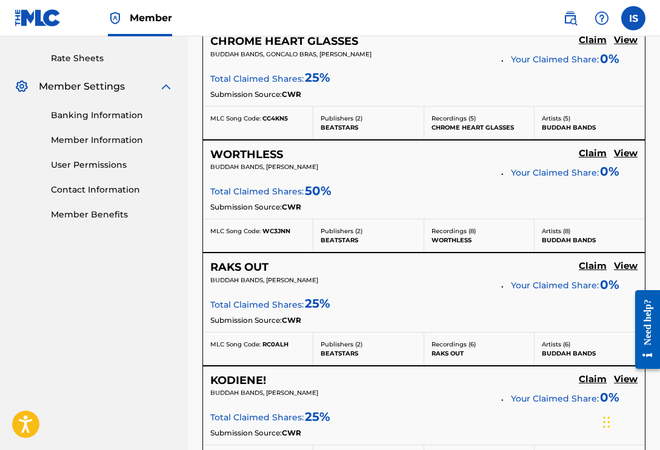
click at [596, 46] on h5 "Claim" at bounding box center [593, 41] width 28 height 12
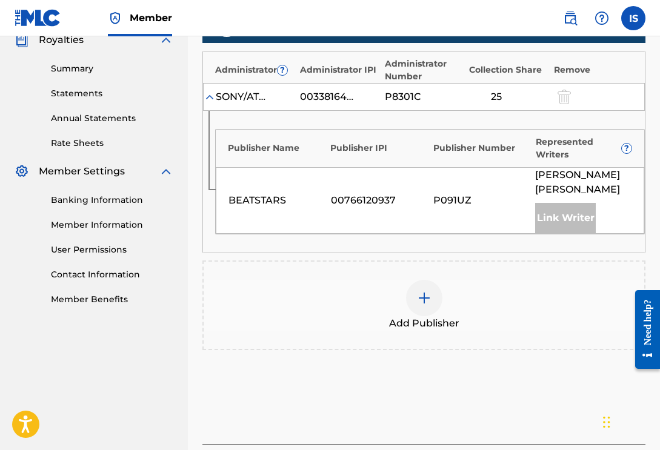
scroll to position [372, 0]
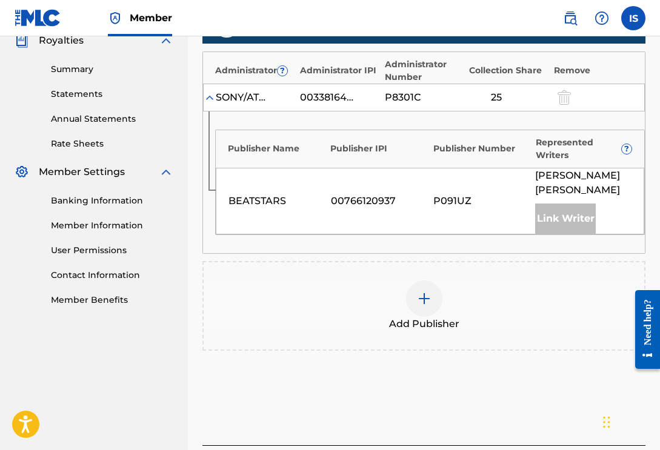
click at [423, 291] on img at bounding box center [424, 298] width 15 height 15
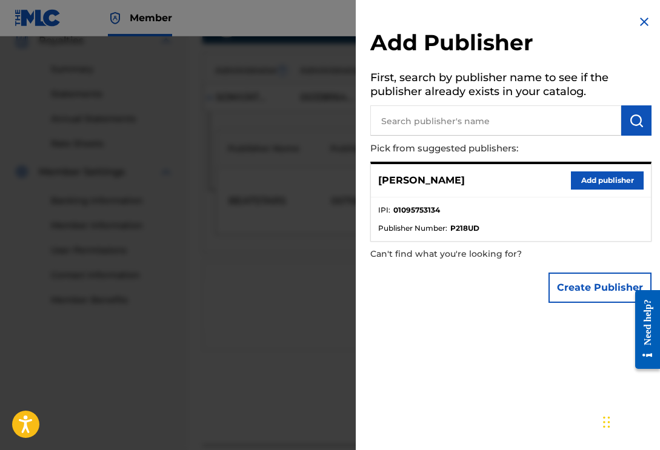
click at [485, 128] on input "text" at bounding box center [495, 120] width 251 height 30
click at [597, 179] on button "Add publisher" at bounding box center [607, 180] width 73 height 18
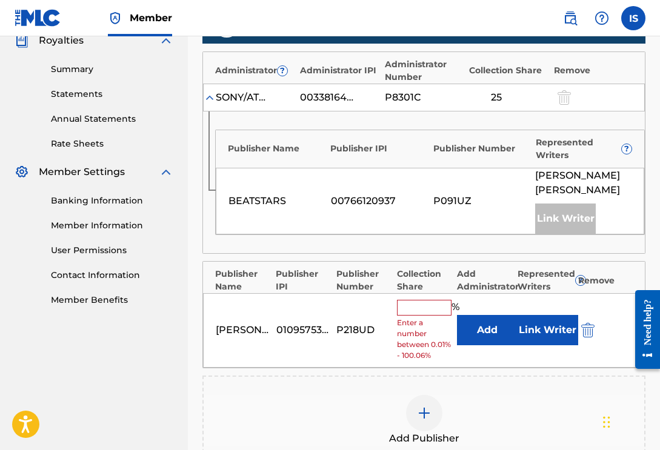
click at [419, 300] on input "text" at bounding box center [424, 308] width 55 height 16
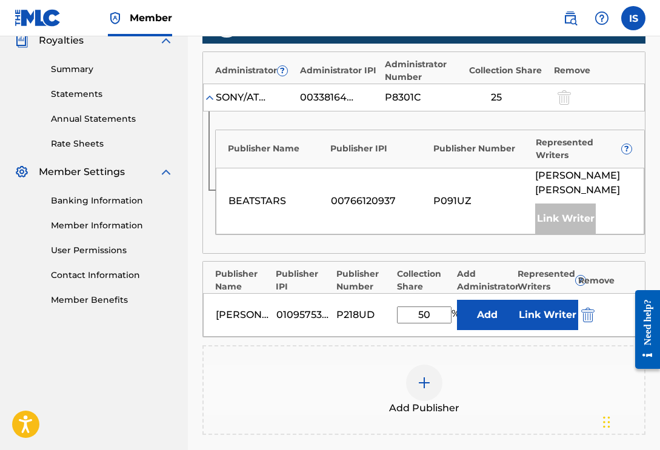
type input "50"
click at [487, 300] on button "Add" at bounding box center [487, 315] width 61 height 30
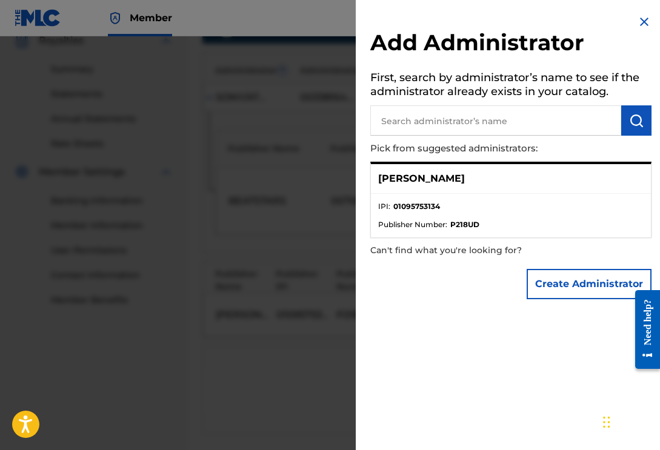
click at [645, 19] on img at bounding box center [644, 22] width 15 height 15
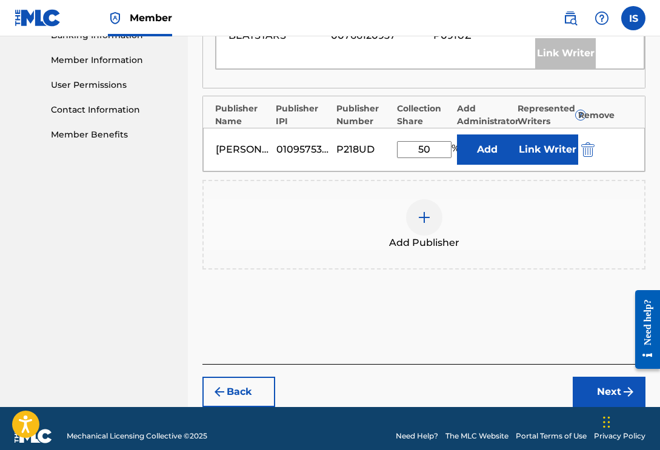
click at [596, 377] on button "Next" at bounding box center [609, 392] width 73 height 30
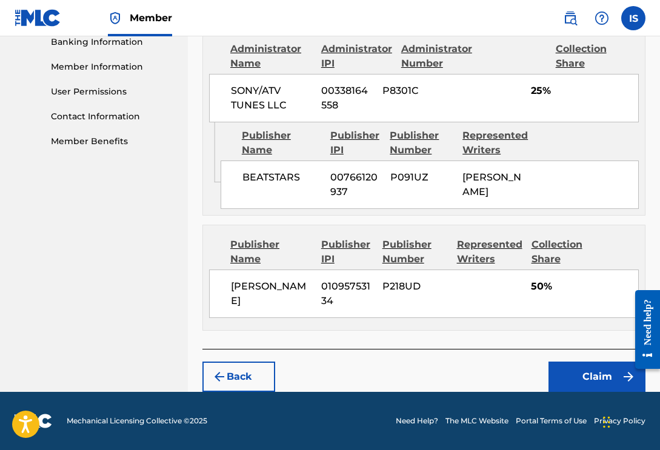
scroll to position [528, 0]
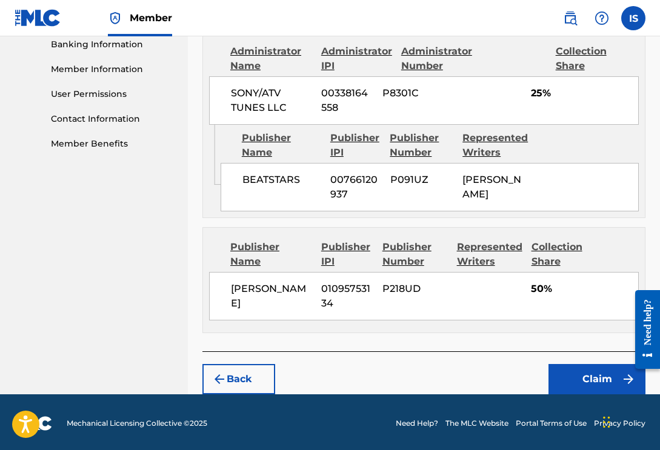
click at [596, 376] on button "Claim" at bounding box center [596, 379] width 97 height 30
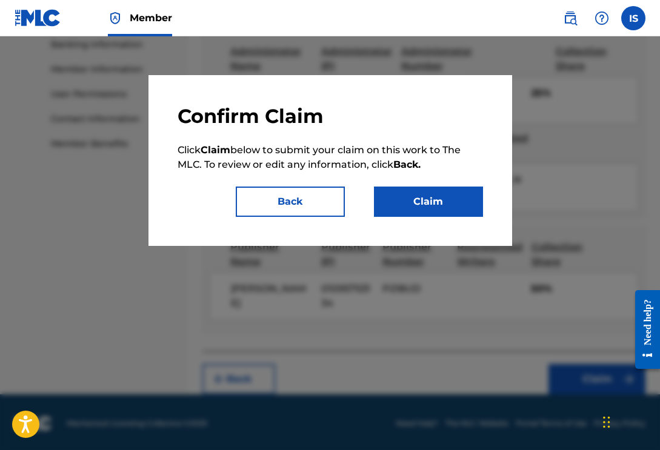
click at [434, 197] on button "Claim" at bounding box center [428, 202] width 109 height 30
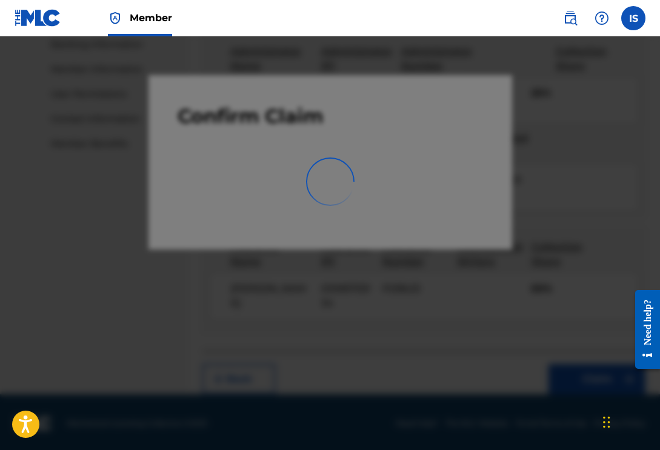
scroll to position [301, 0]
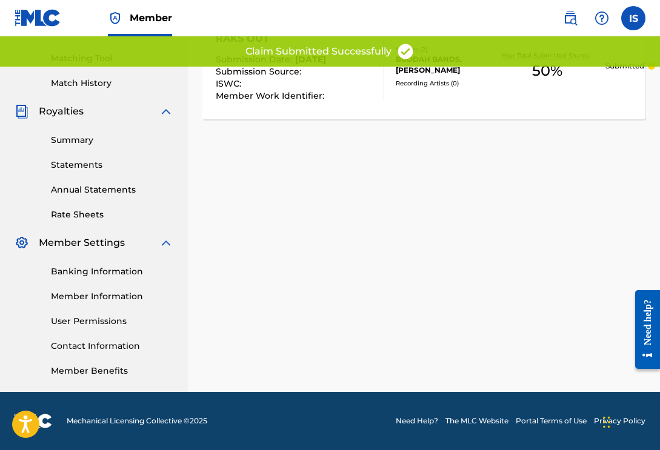
click at [80, 142] on link "Summary" at bounding box center [112, 140] width 122 height 13
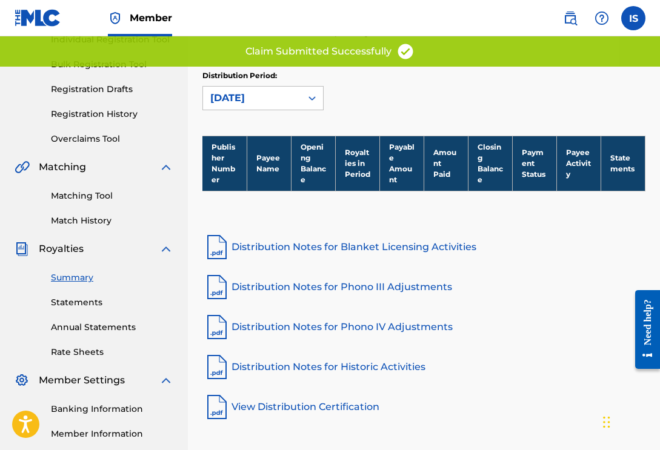
scroll to position [134, 0]
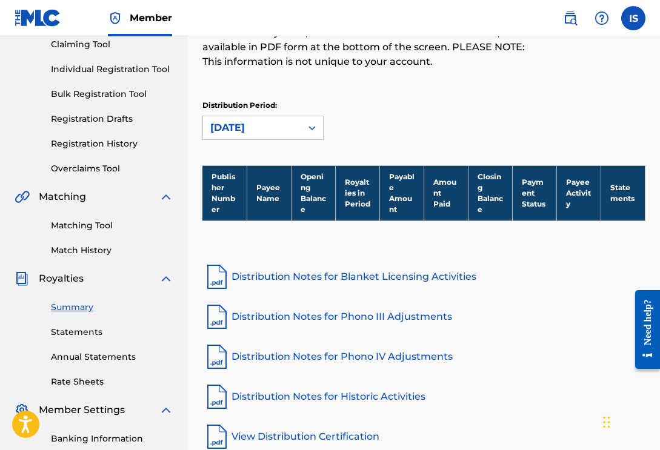
click at [90, 334] on link "Statements" at bounding box center [112, 332] width 122 height 13
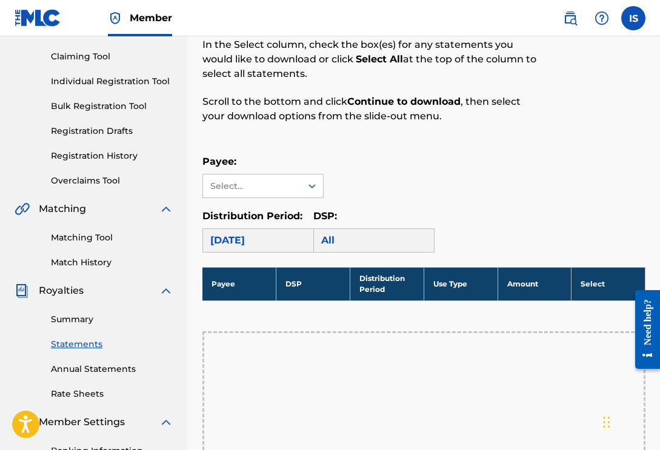
scroll to position [125, 0]
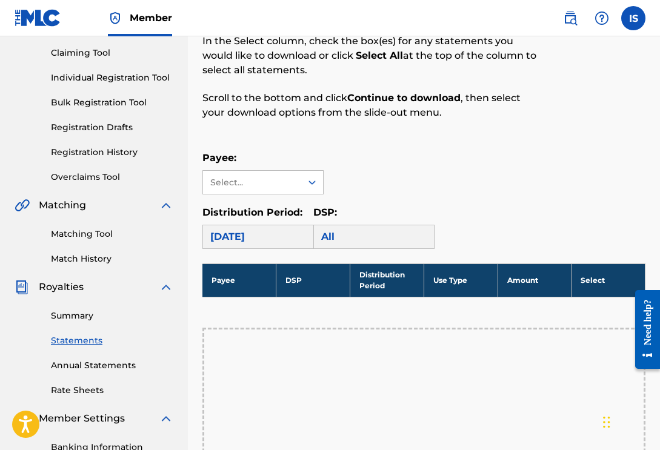
click at [263, 241] on div "[DATE]" at bounding box center [262, 237] width 121 height 24
click at [263, 234] on div "[DATE]" at bounding box center [262, 237] width 121 height 24
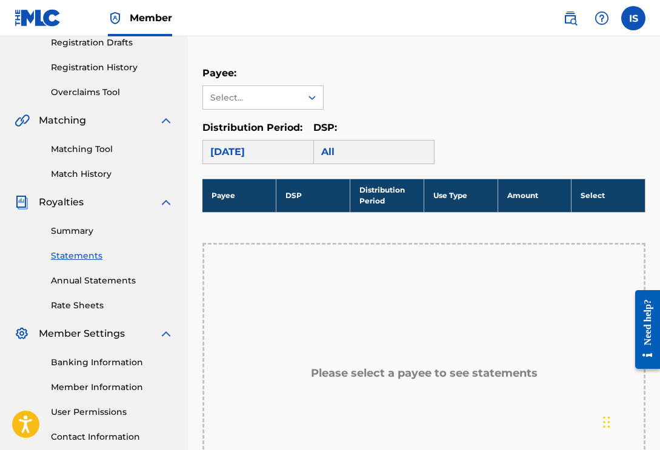
scroll to position [207, 0]
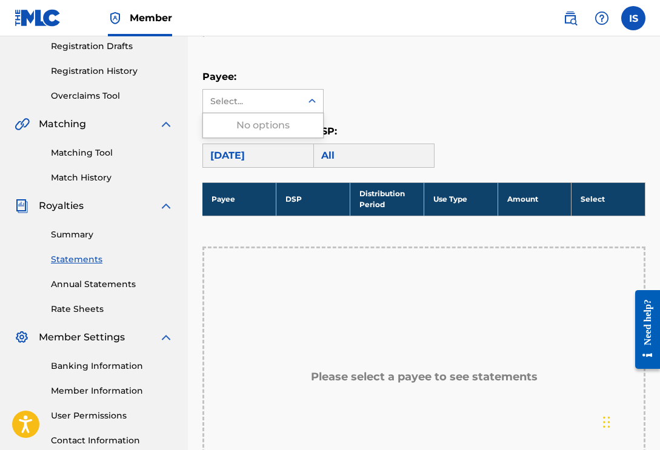
click at [275, 106] on div "Select..." at bounding box center [251, 101] width 82 height 13
click at [272, 129] on div "No options" at bounding box center [263, 125] width 120 height 24
click at [391, 115] on div "Payee: Use Up and Down to choose options, press Enter to select the currently f…" at bounding box center [423, 119] width 443 height 98
click at [92, 288] on link "Annual Statements" at bounding box center [112, 284] width 122 height 13
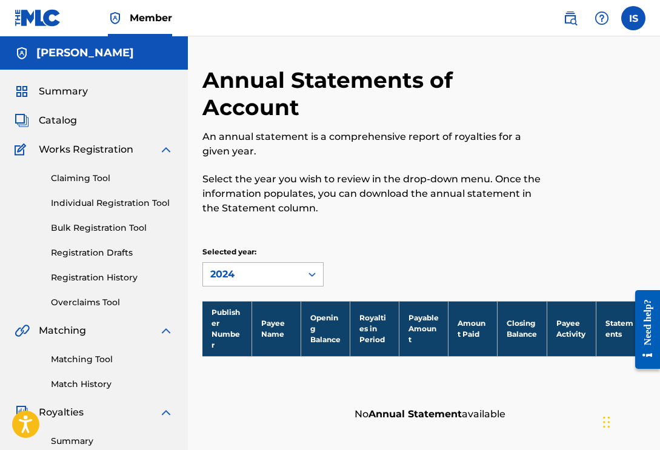
click at [268, 268] on div "2024" at bounding box center [252, 274] width 84 height 15
click at [342, 228] on div "Annual Statements of Account An annual statement is a comprehensive report of r…" at bounding box center [372, 148] width 341 height 163
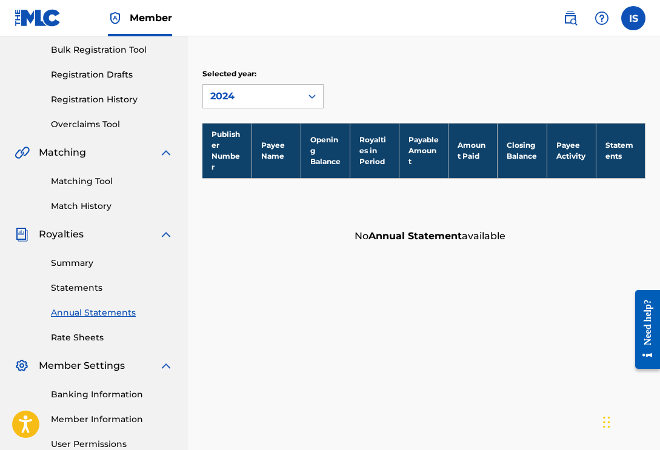
scroll to position [181, 0]
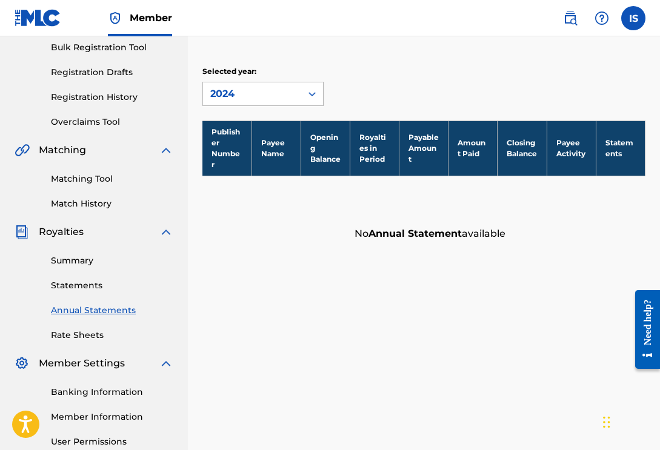
click at [261, 85] on div "2024" at bounding box center [252, 93] width 98 height 23
click at [67, 196] on div "Matching Tool Match History" at bounding box center [94, 184] width 159 height 53
click at [91, 332] on link "Rate Sheets" at bounding box center [112, 335] width 122 height 13
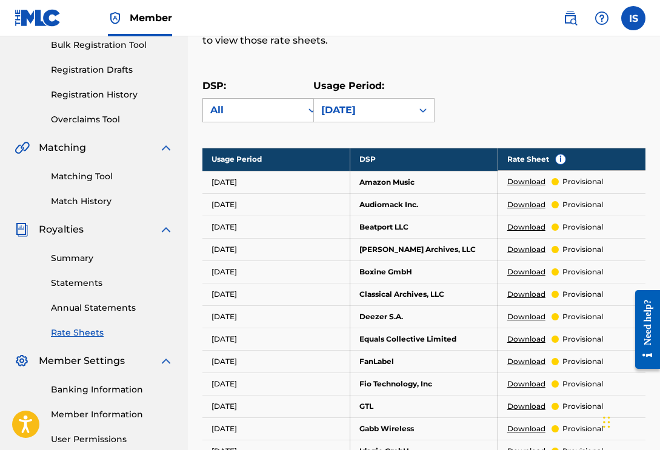
scroll to position [188, 0]
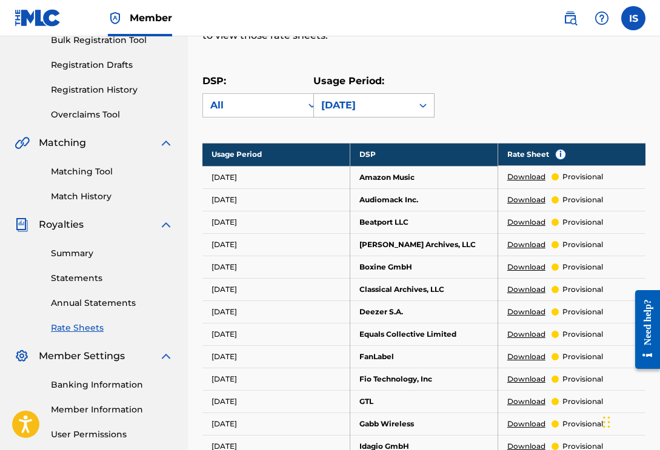
click at [368, 104] on div "[DATE]" at bounding box center [363, 105] width 84 height 15
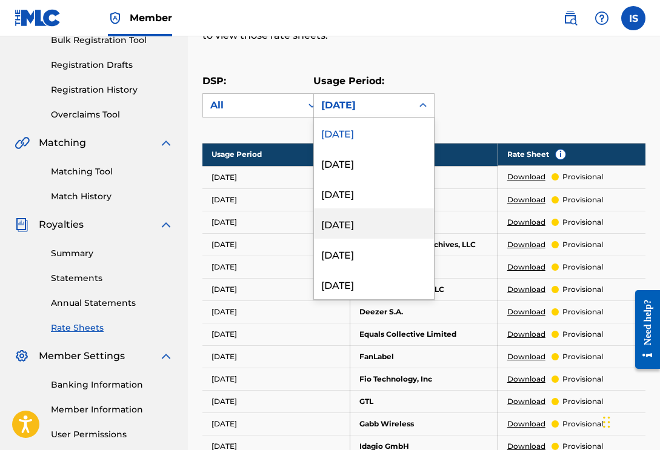
click at [385, 235] on div "[DATE]" at bounding box center [374, 223] width 120 height 30
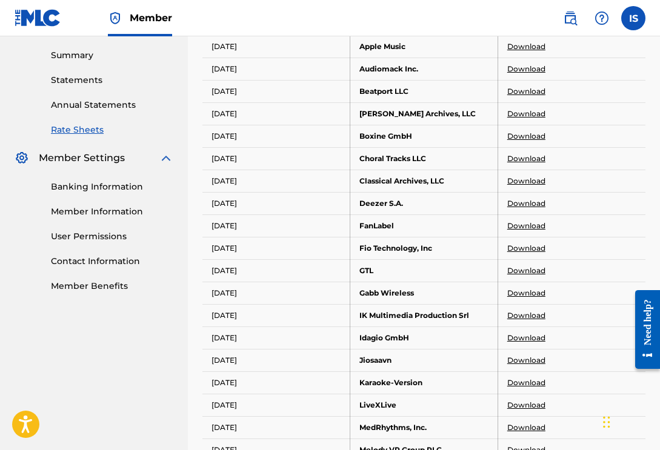
scroll to position [387, 0]
click at [135, 187] on link "Banking Information" at bounding box center [112, 186] width 122 height 13
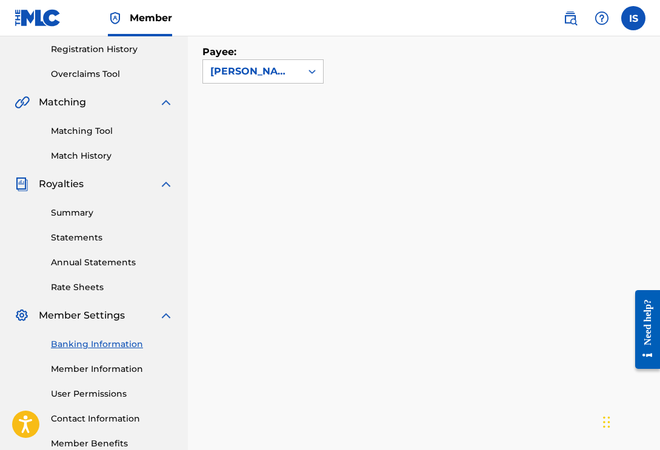
scroll to position [227, 0]
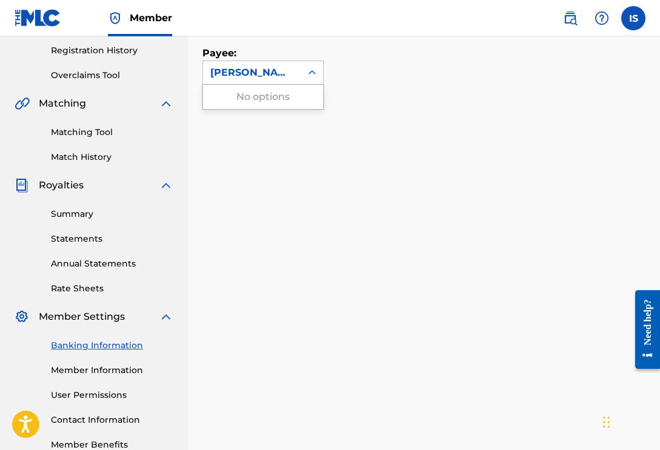
click at [274, 68] on div "[PERSON_NAME]" at bounding box center [252, 72] width 84 height 15
click at [382, 52] on div "Payee: Use Up and Down to choose options, press Enter to select the currently f…" at bounding box center [409, 50] width 414 height 69
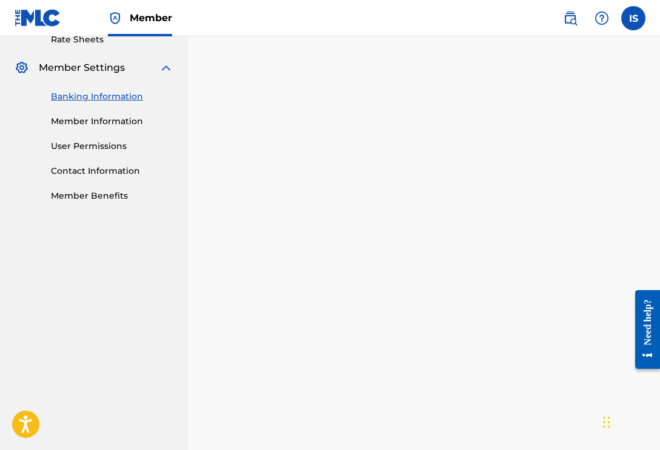
scroll to position [476, 0]
click at [190, 166] on div "Banking and Tax The Banking and Tax tab needs to be fully completed before any …" at bounding box center [424, 358] width 472 height 1537
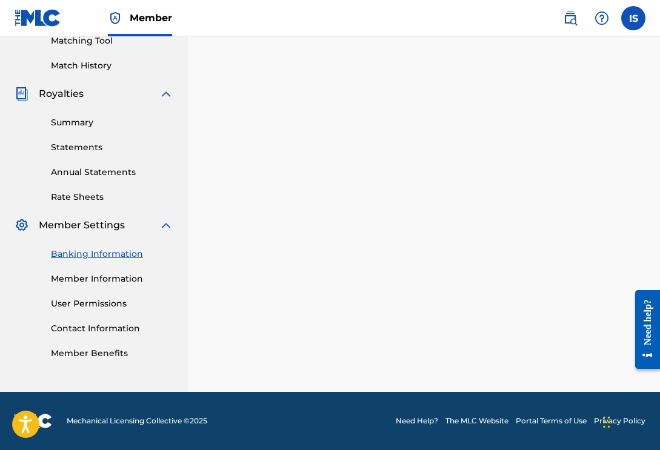
scroll to position [319, 0]
